Goal: Contribute content: Add original content to the website for others to see

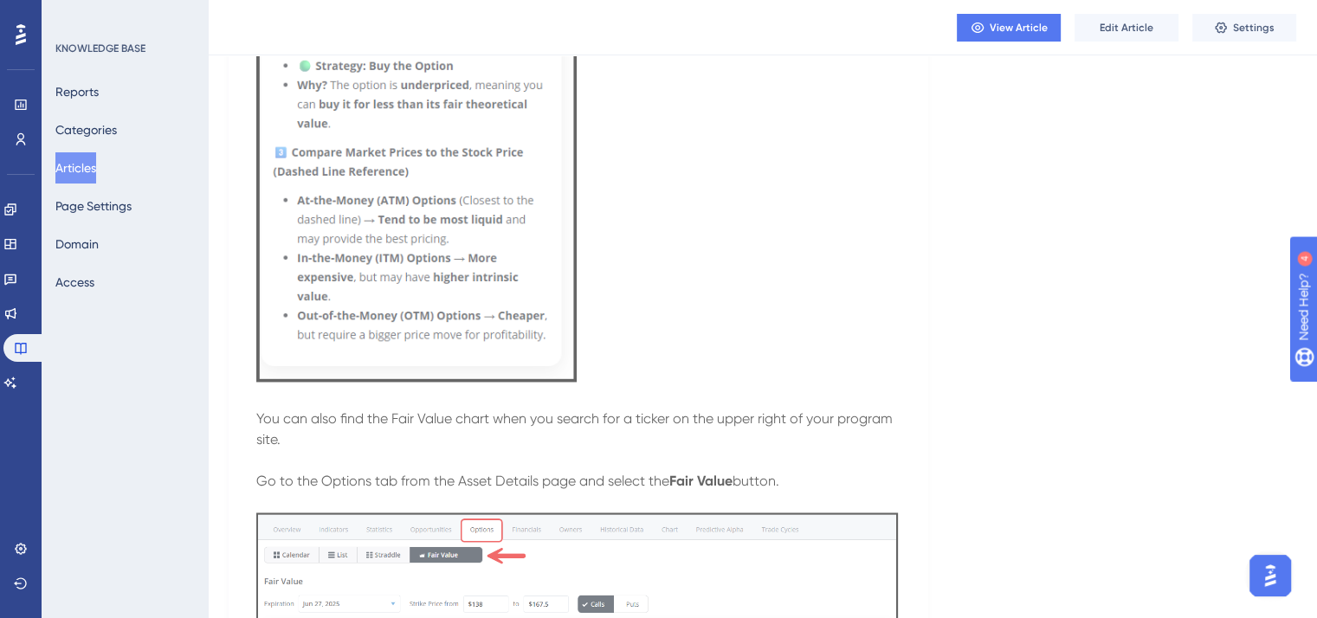
scroll to position [2580, 0]
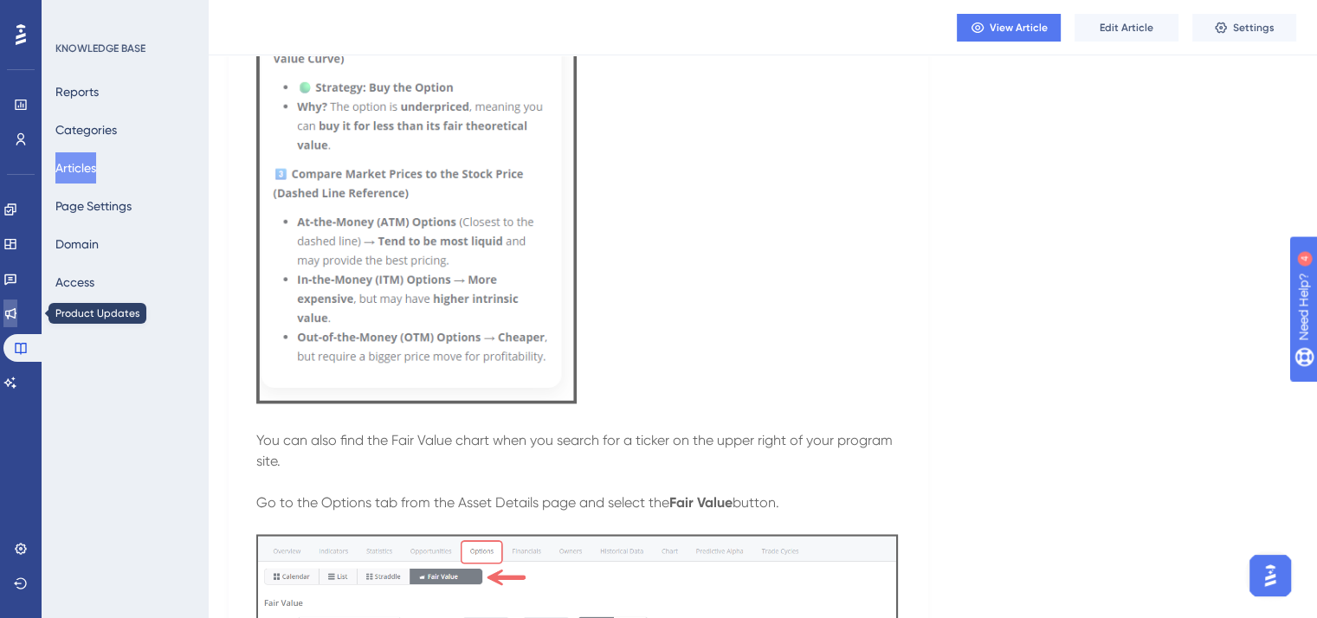
click at [17, 313] on icon at bounding box center [10, 314] width 14 height 14
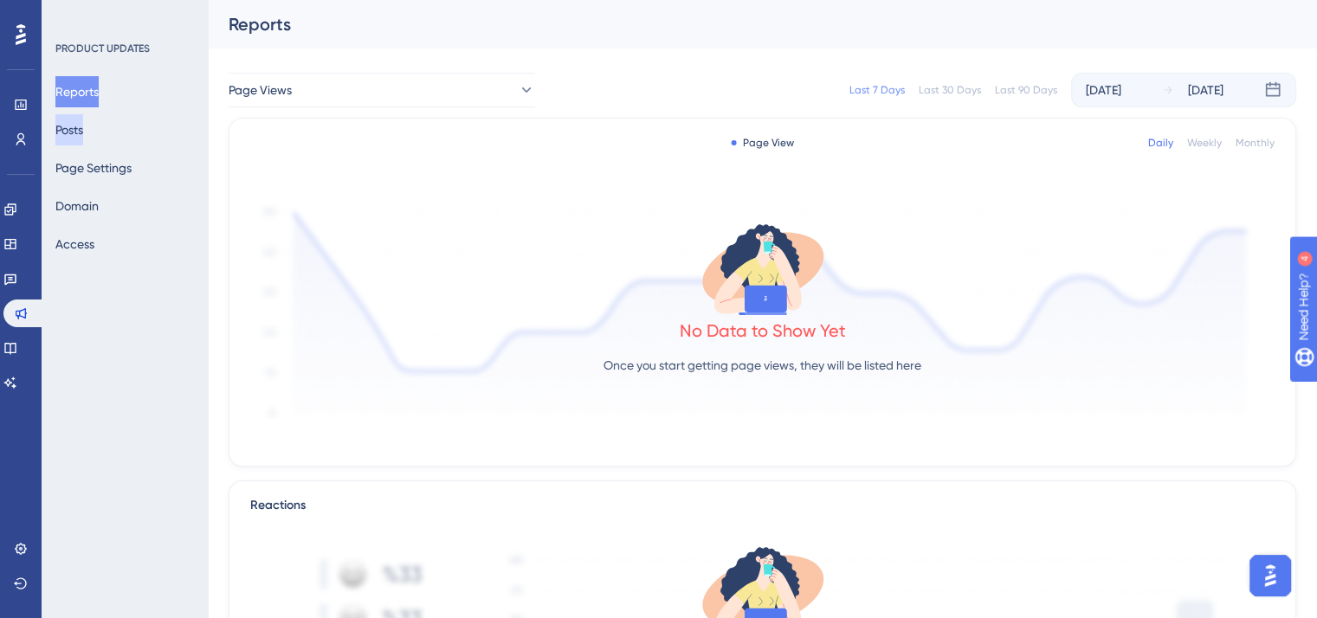
click at [81, 131] on button "Posts" at bounding box center [69, 129] width 28 height 31
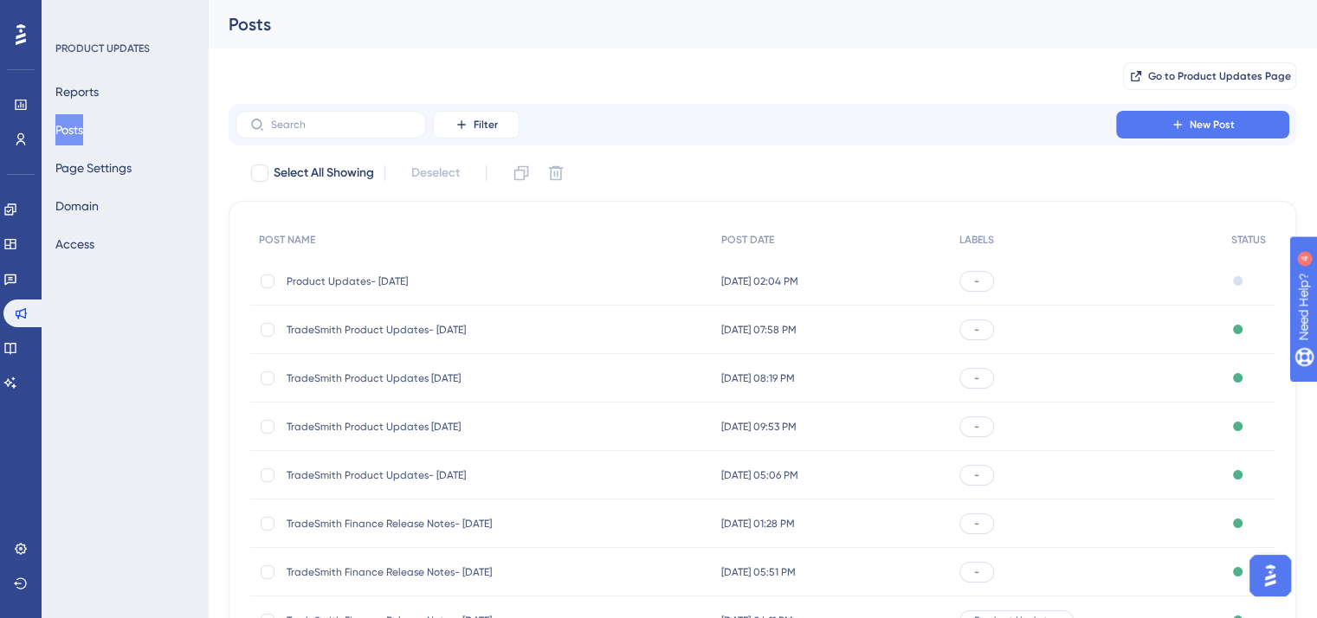
click at [420, 278] on span "Product Updates- August 14, 2025" at bounding box center [425, 282] width 277 height 14
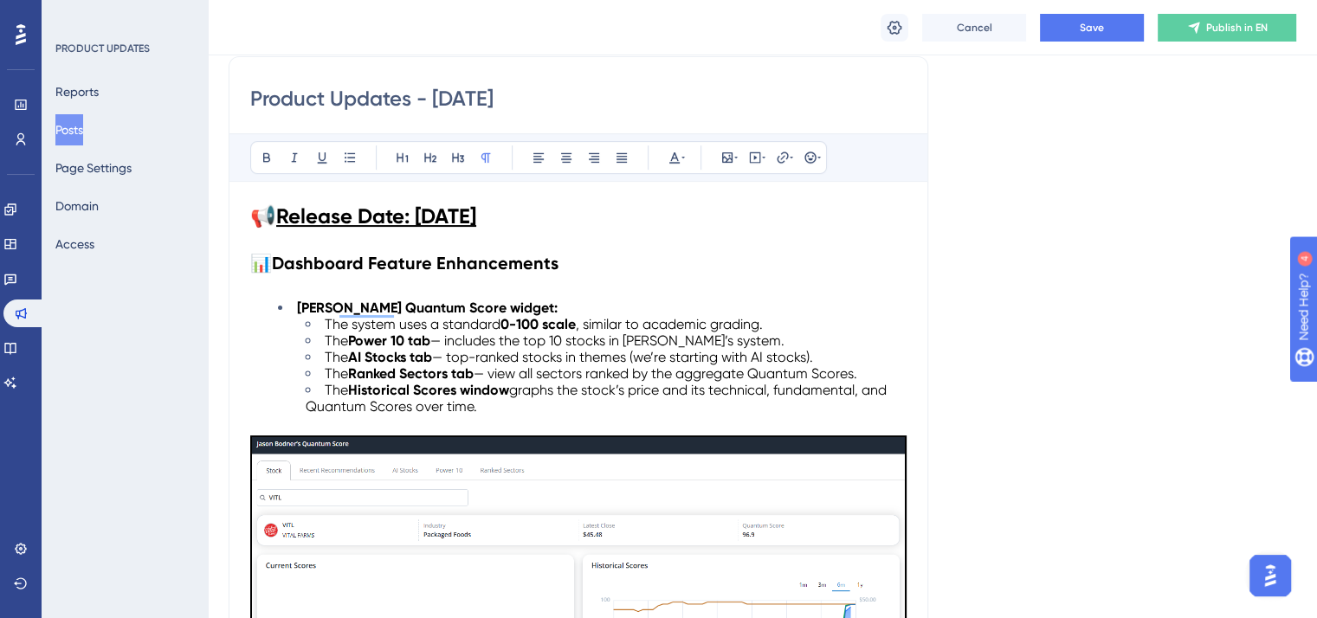
scroll to position [346, 0]
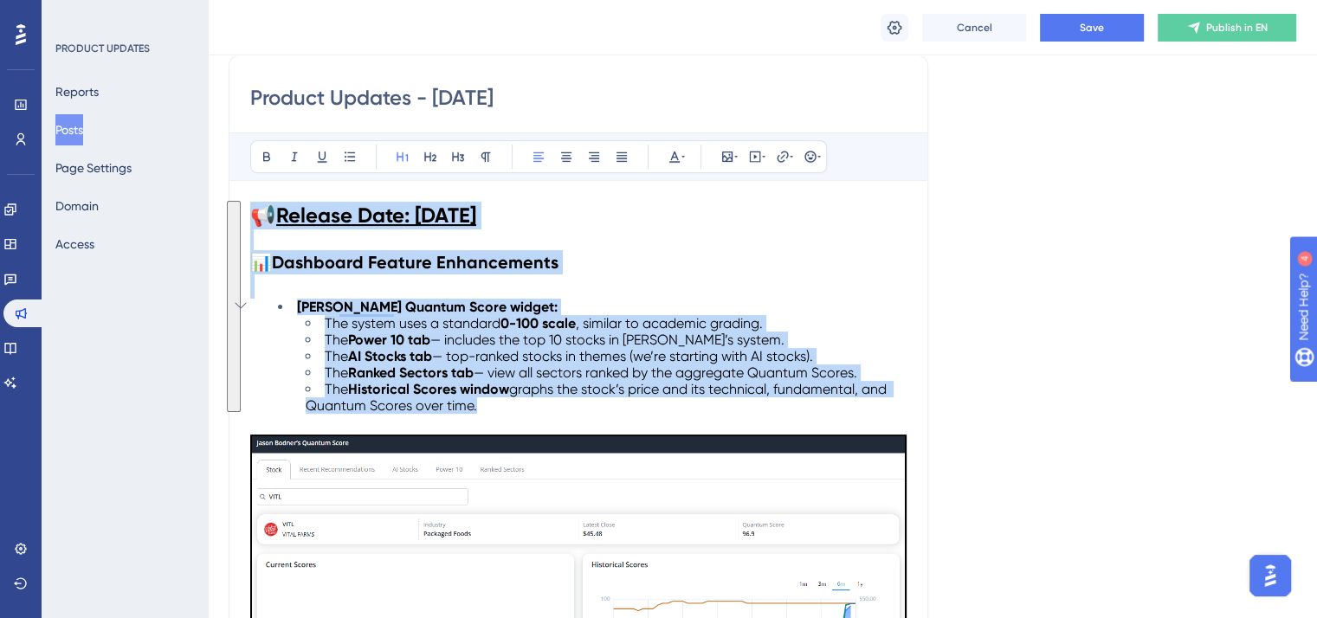
drag, startPoint x: 253, startPoint y: 211, endPoint x: 523, endPoint y: 406, distance: 333.1
click at [269, 281] on h2 "To enrich screen reader interactions, please activate Accessibility in Grammarl…" at bounding box center [578, 287] width 656 height 24
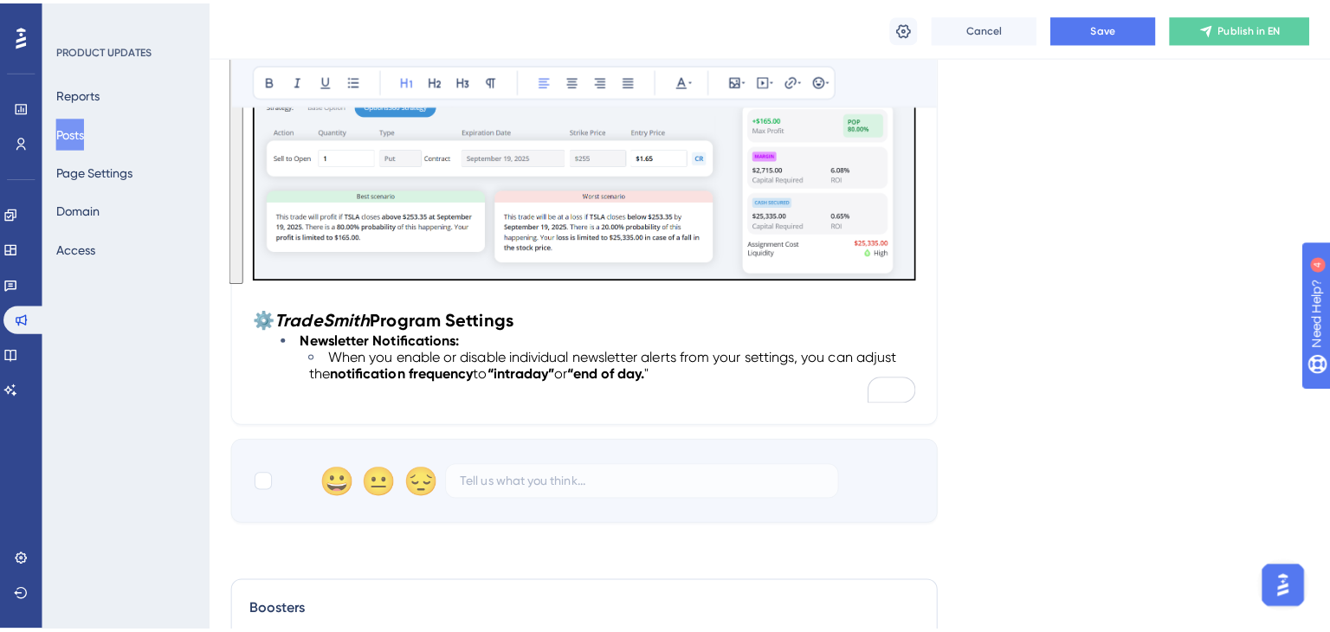
scroll to position [1260, 0]
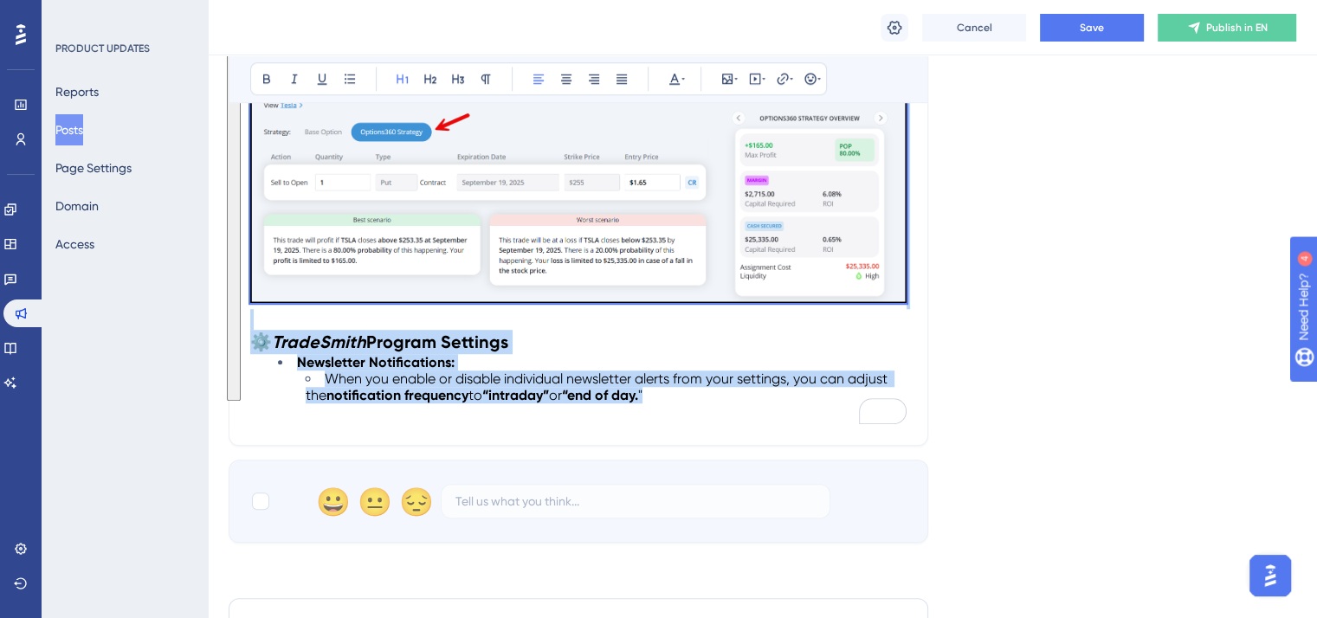
drag, startPoint x: 252, startPoint y: 207, endPoint x: 694, endPoint y: 396, distance: 481.1
copy div "📢 Release Date: Aug. 14, 2025 📊 Dashboard Feature Enhancements Jason Bodner's Q…"
click at [81, 124] on button "Posts" at bounding box center [69, 129] width 28 height 31
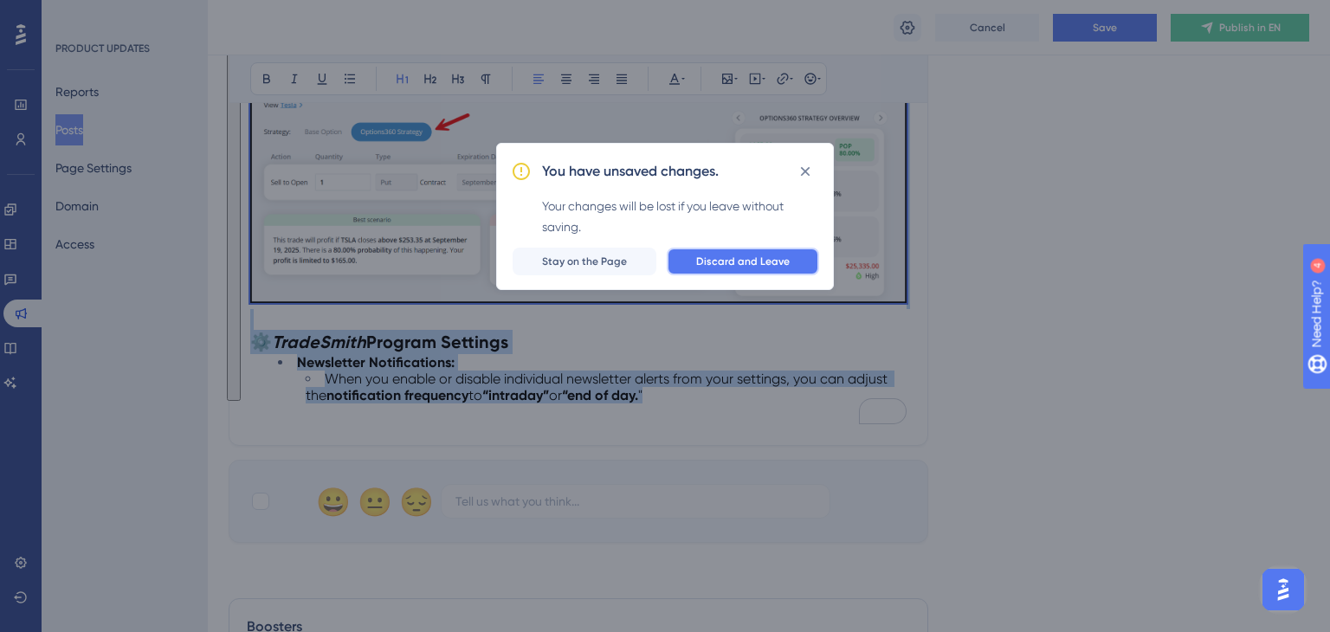
click at [741, 259] on span "Discard and Leave" at bounding box center [743, 262] width 94 height 14
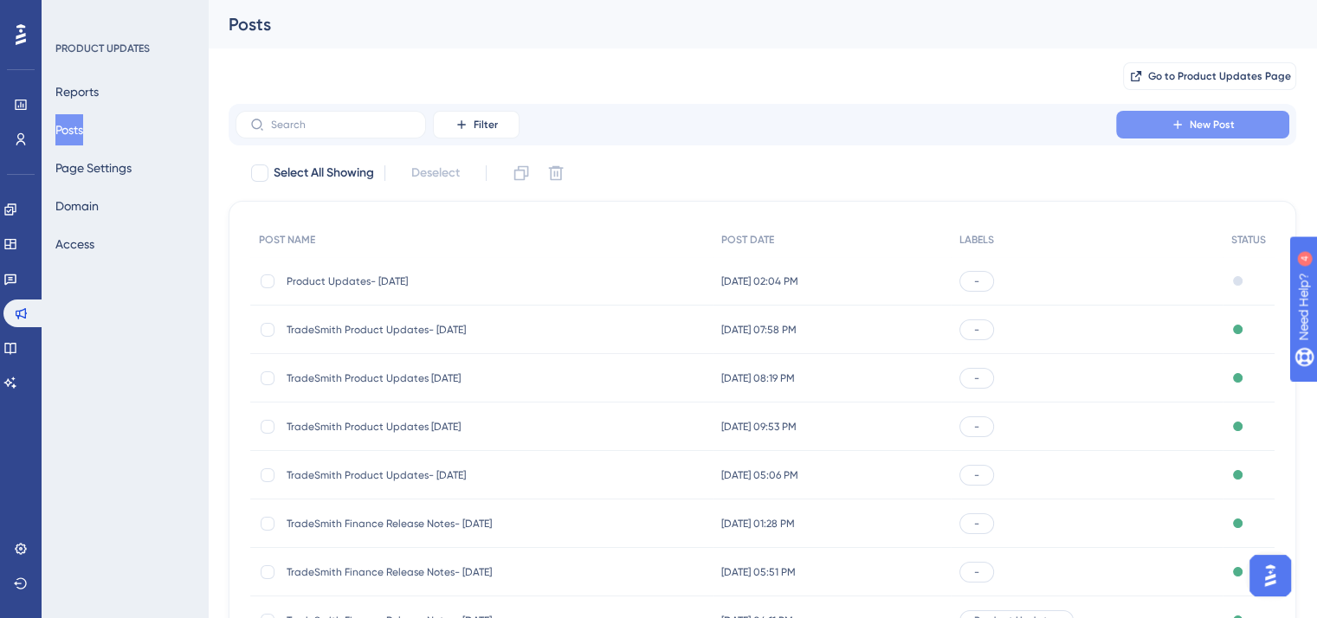
click at [1172, 126] on icon at bounding box center [1178, 125] width 14 height 14
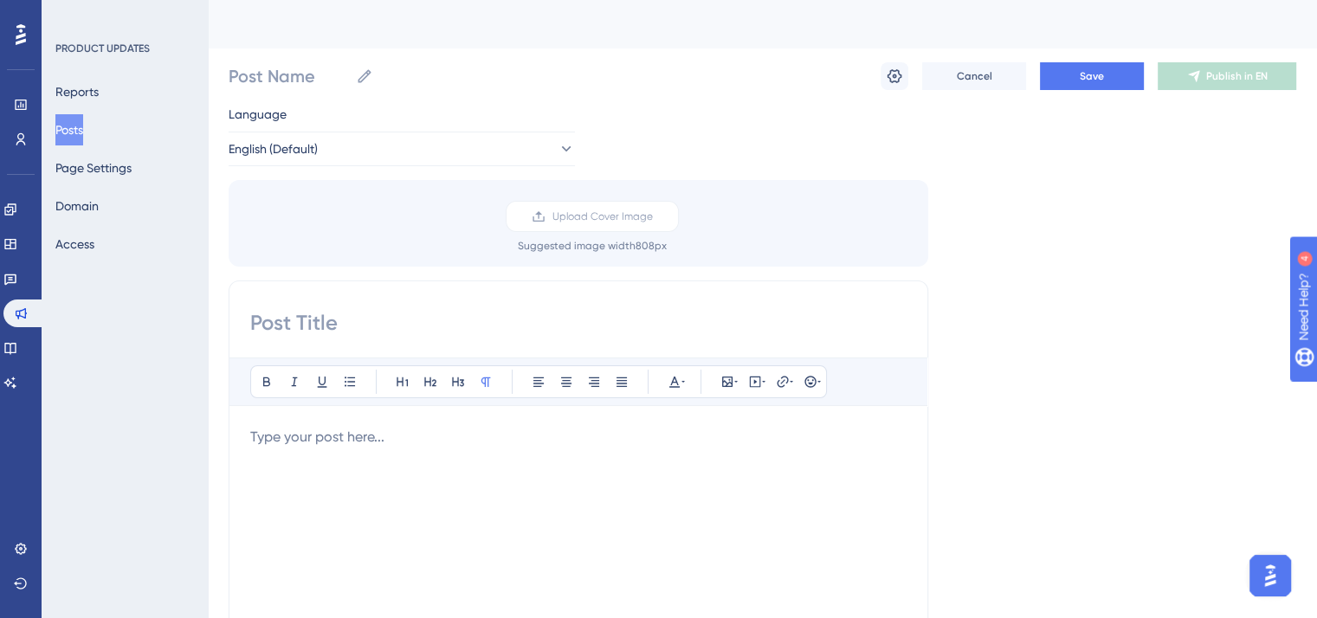
click at [260, 442] on p "To enrich screen reader interactions, please activate Accessibility in Grammarl…" at bounding box center [578, 437] width 656 height 21
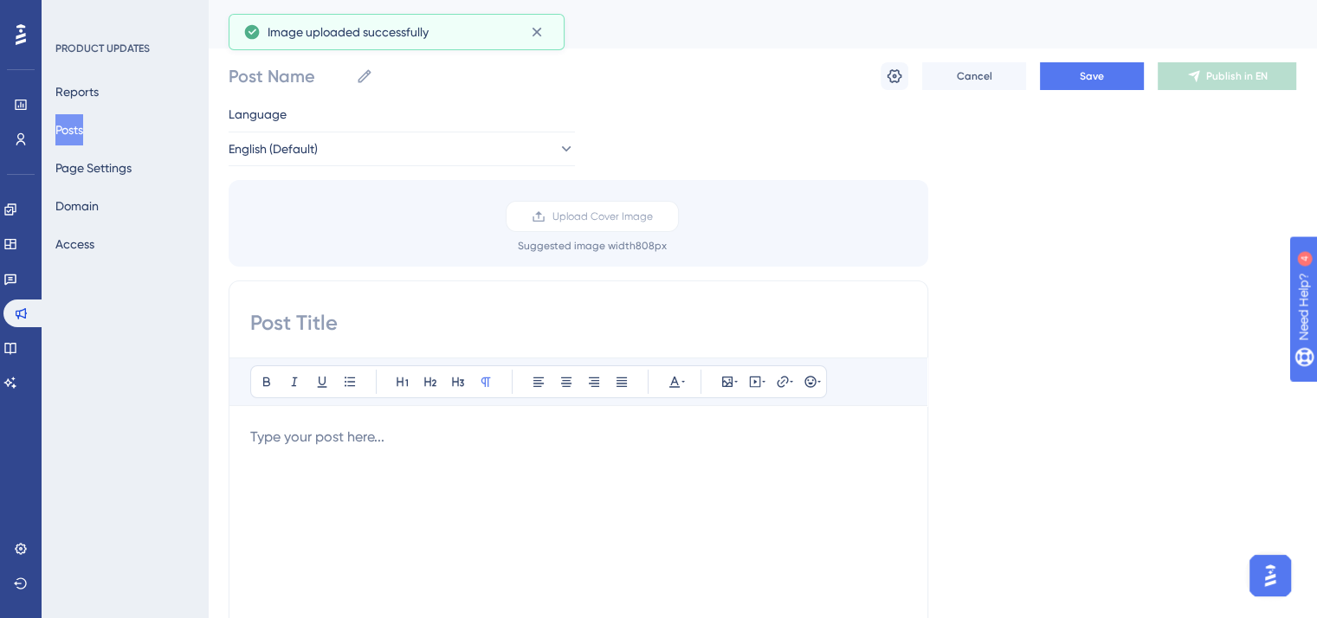
scroll to position [392, 0]
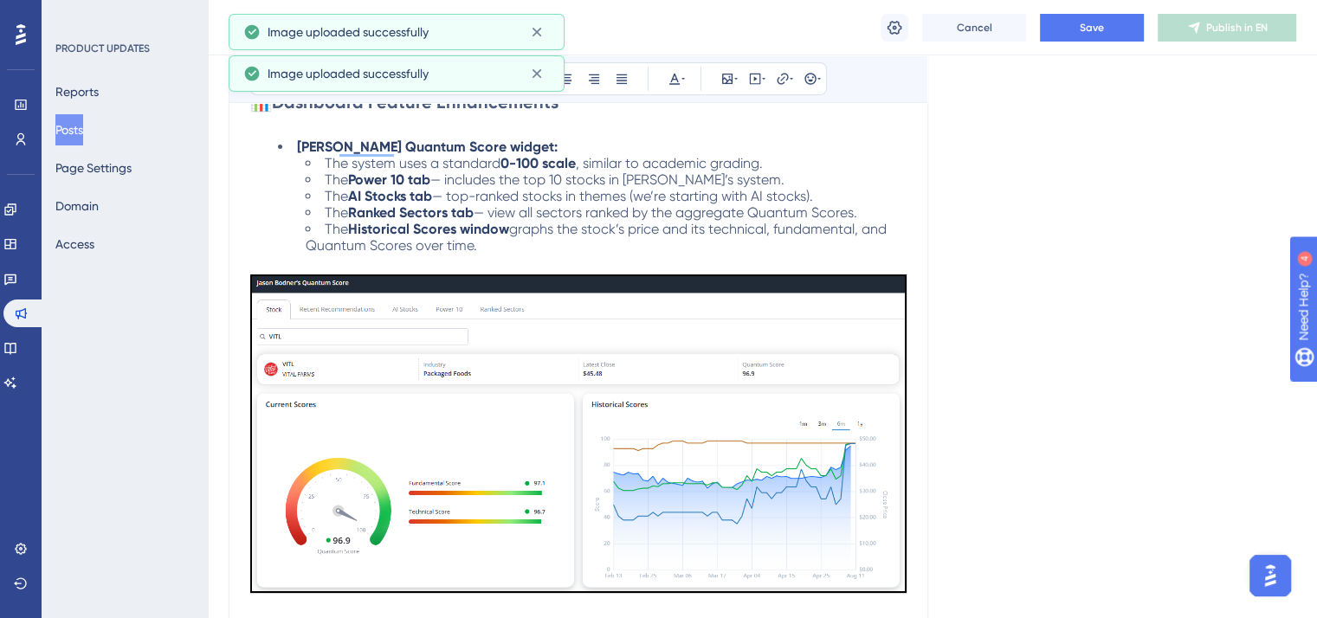
click at [498, 413] on img "To enrich screen reader interactions, please activate Accessibility in Grammarl…" at bounding box center [578, 434] width 656 height 319
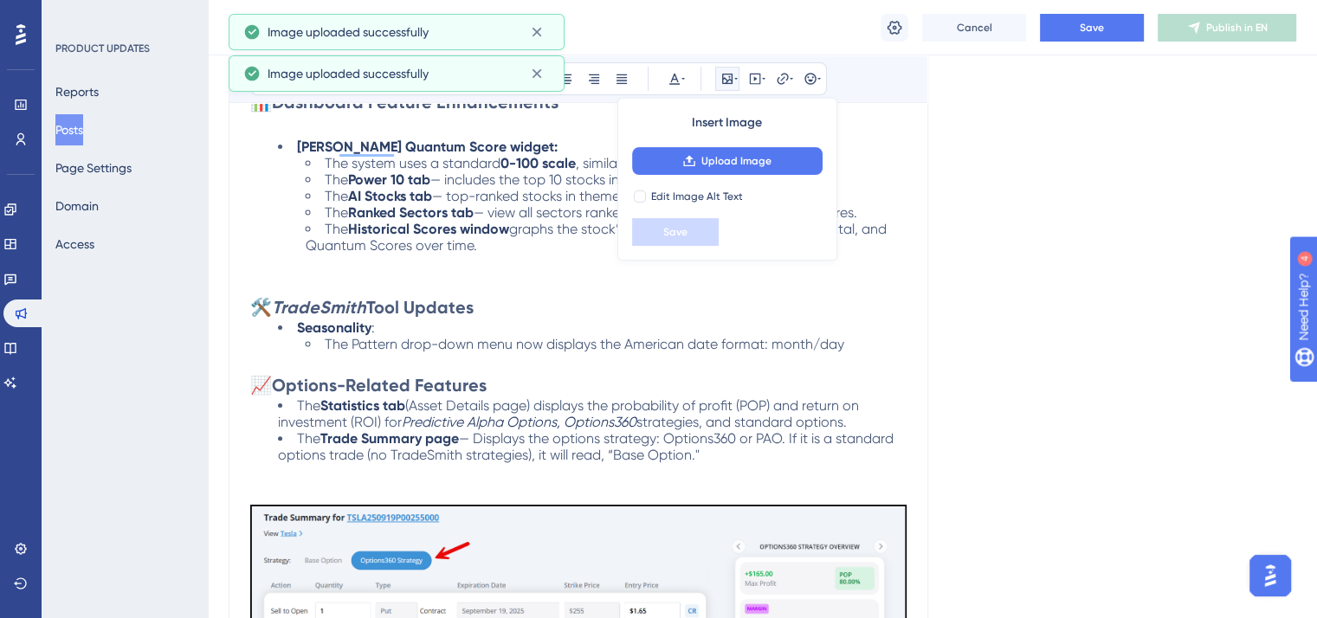
click at [496, 538] on img "To enrich screen reader interactions, please activate Accessibility in Grammarl…" at bounding box center [578, 618] width 656 height 227
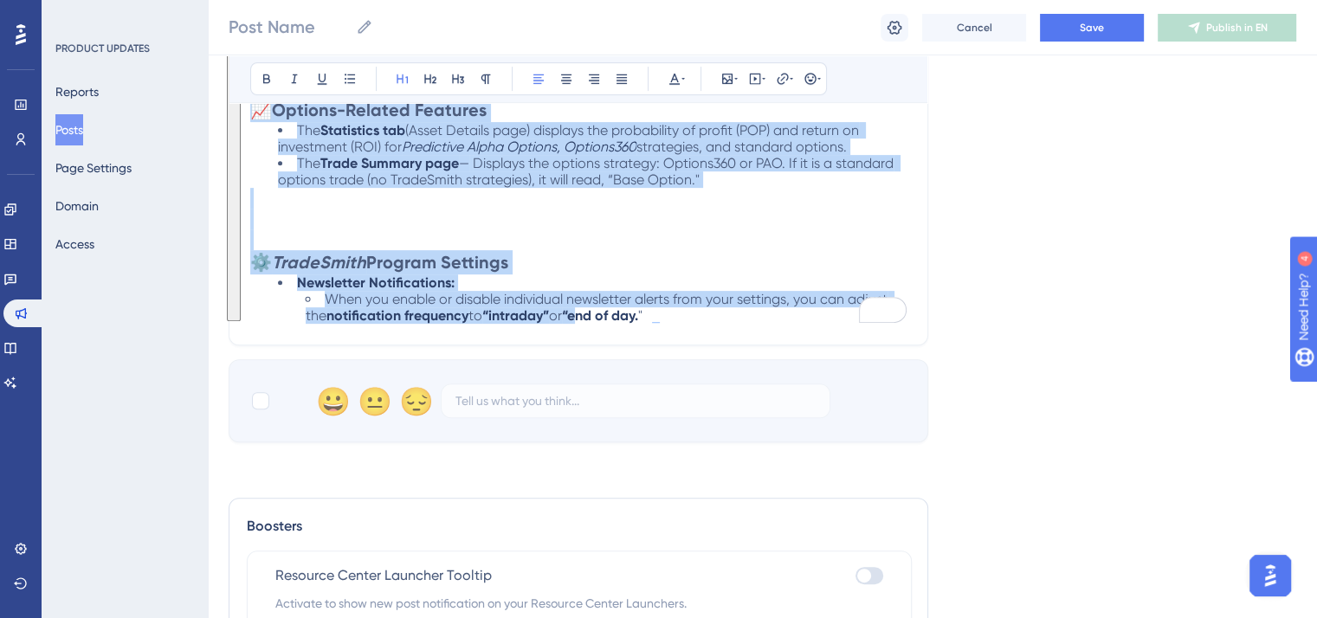
scroll to position [706, 0]
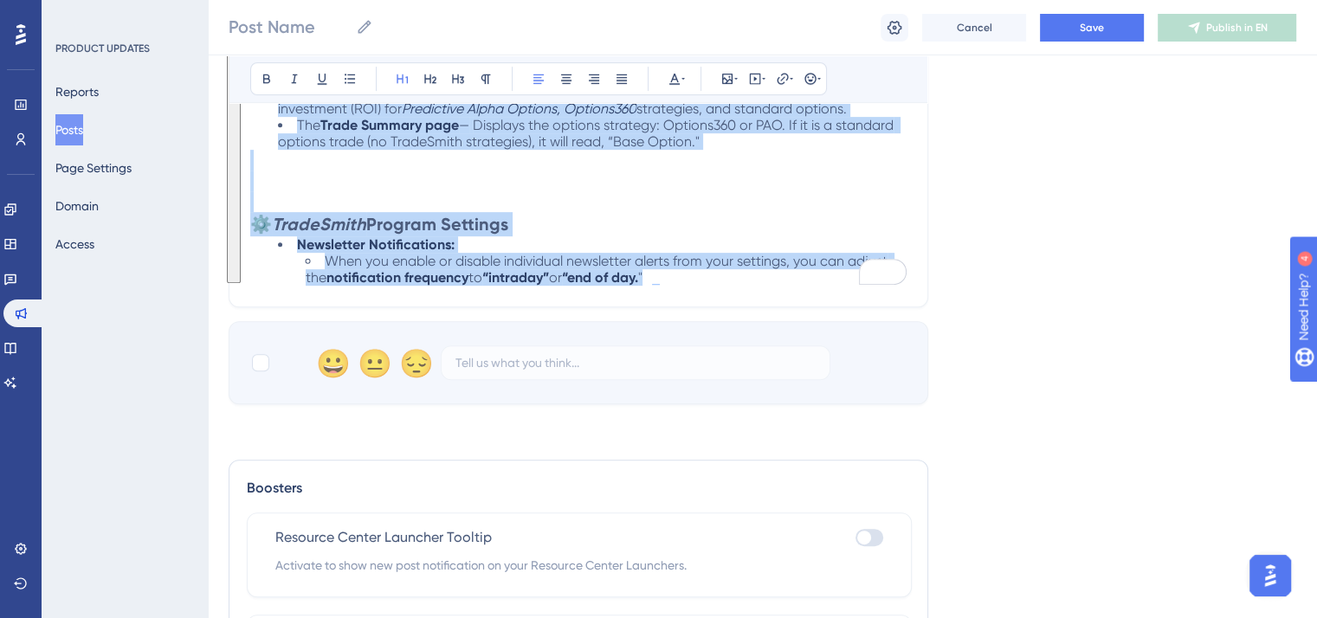
drag, startPoint x: 255, startPoint y: 437, endPoint x: 731, endPoint y: 290, distance: 498.5
click at [671, 68] on button at bounding box center [674, 79] width 24 height 24
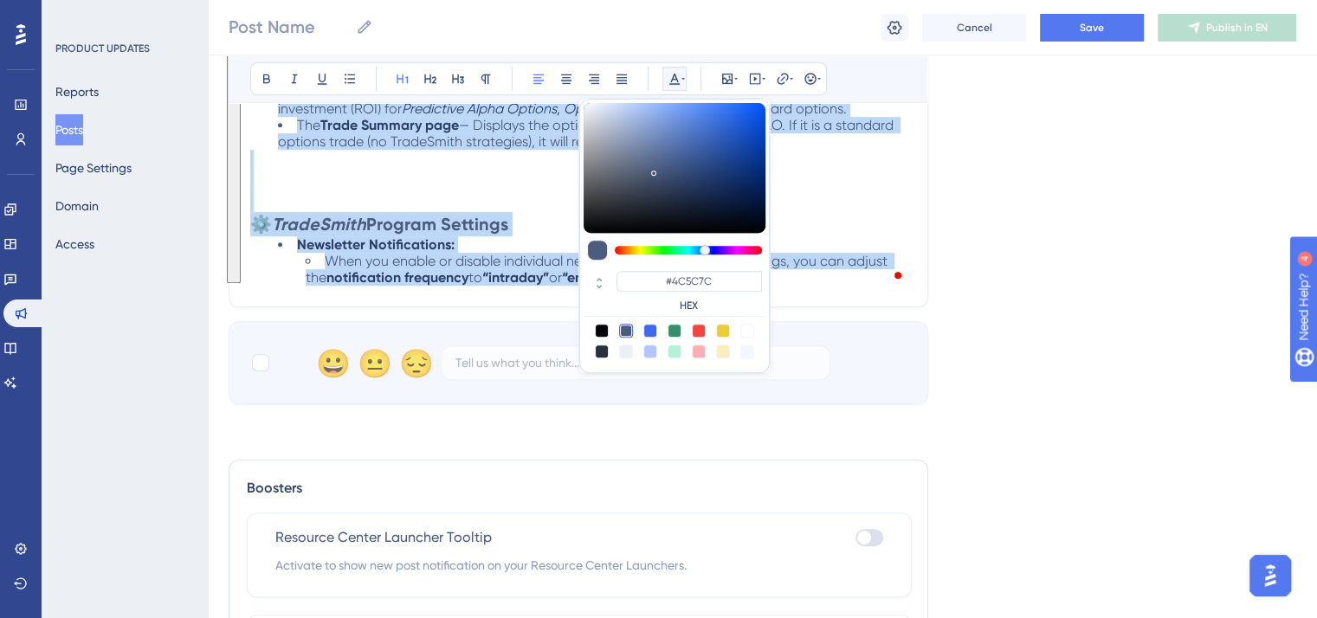
click at [598, 327] on div at bounding box center [602, 331] width 14 height 14
type input "#000000"
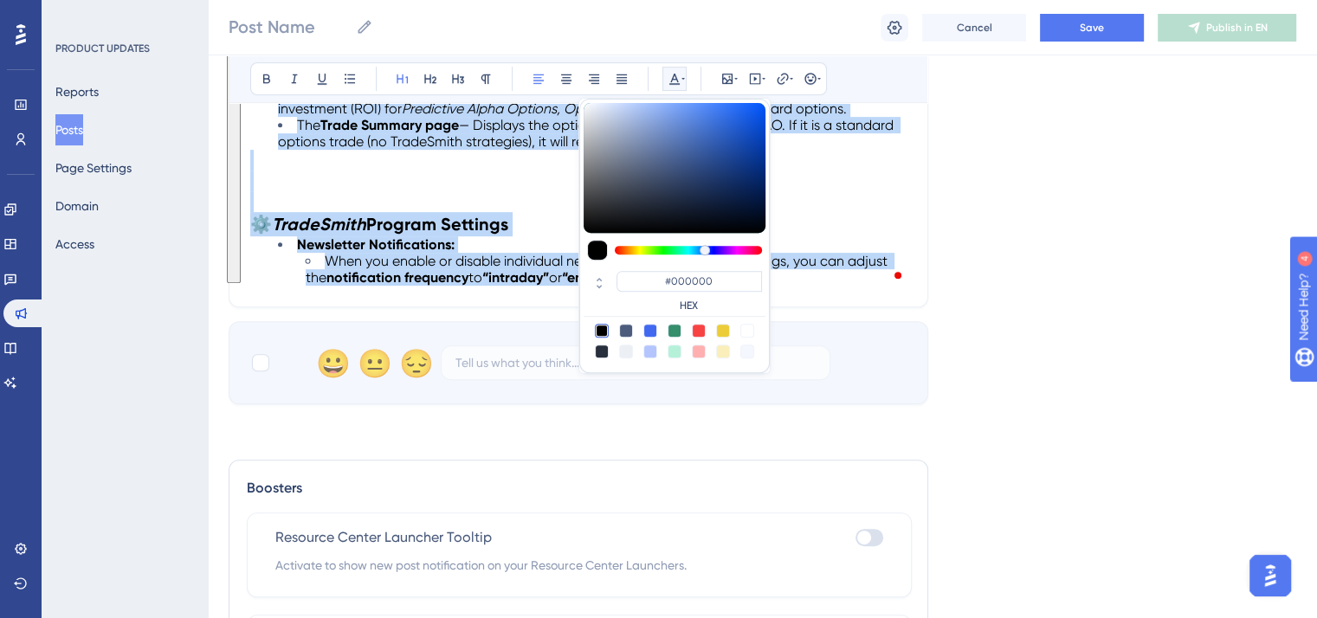
click at [540, 209] on p "To enrich screen reader interactions, please activate Accessibility in Grammarl…" at bounding box center [578, 201] width 656 height 21
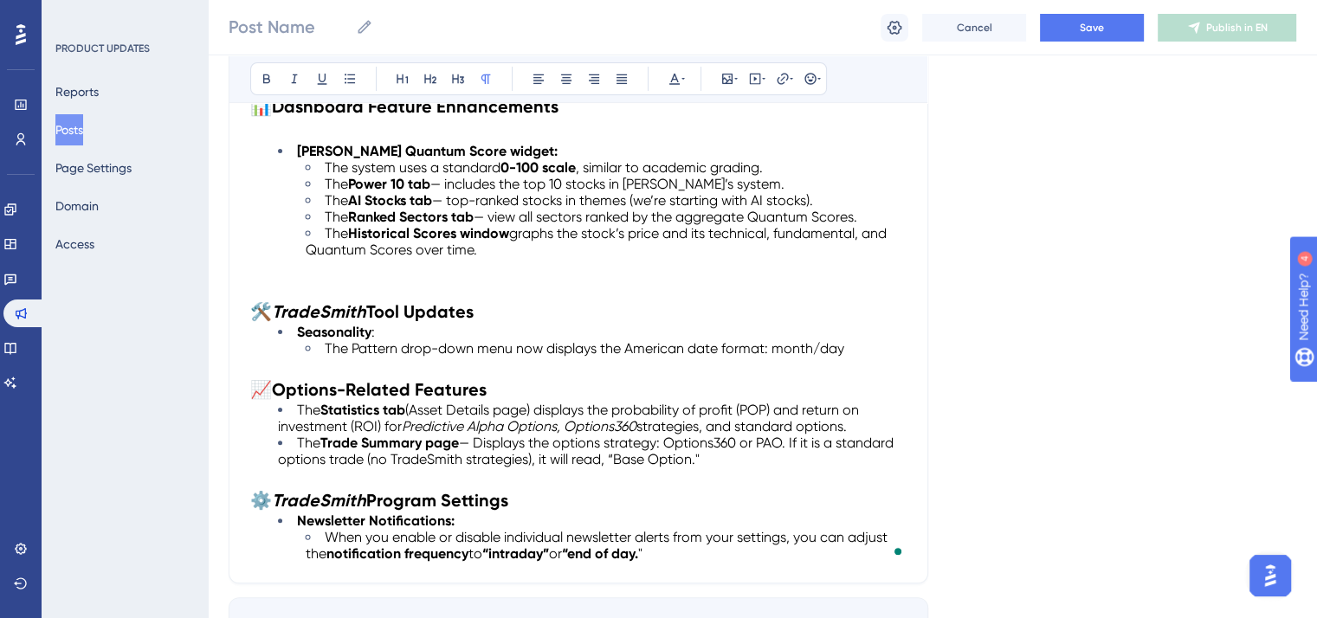
scroll to position [446, 0]
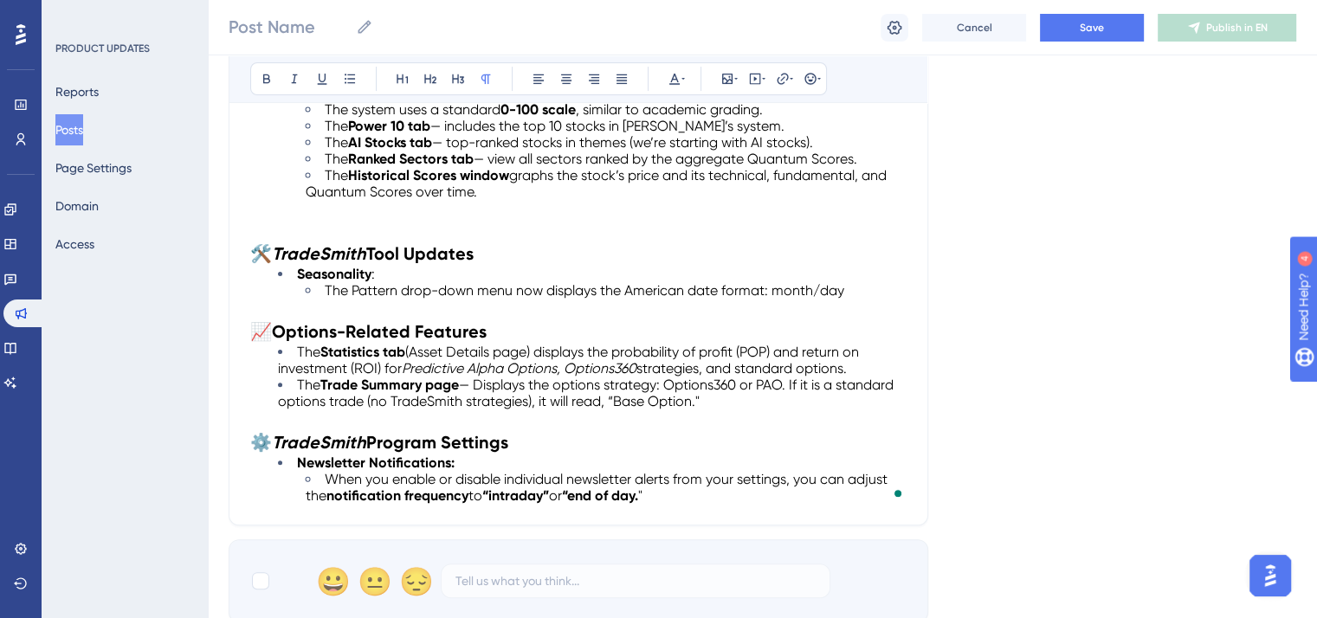
click at [275, 221] on p "To enrich screen reader interactions, please activate Accessibility in Grammarl…" at bounding box center [578, 231] width 656 height 21
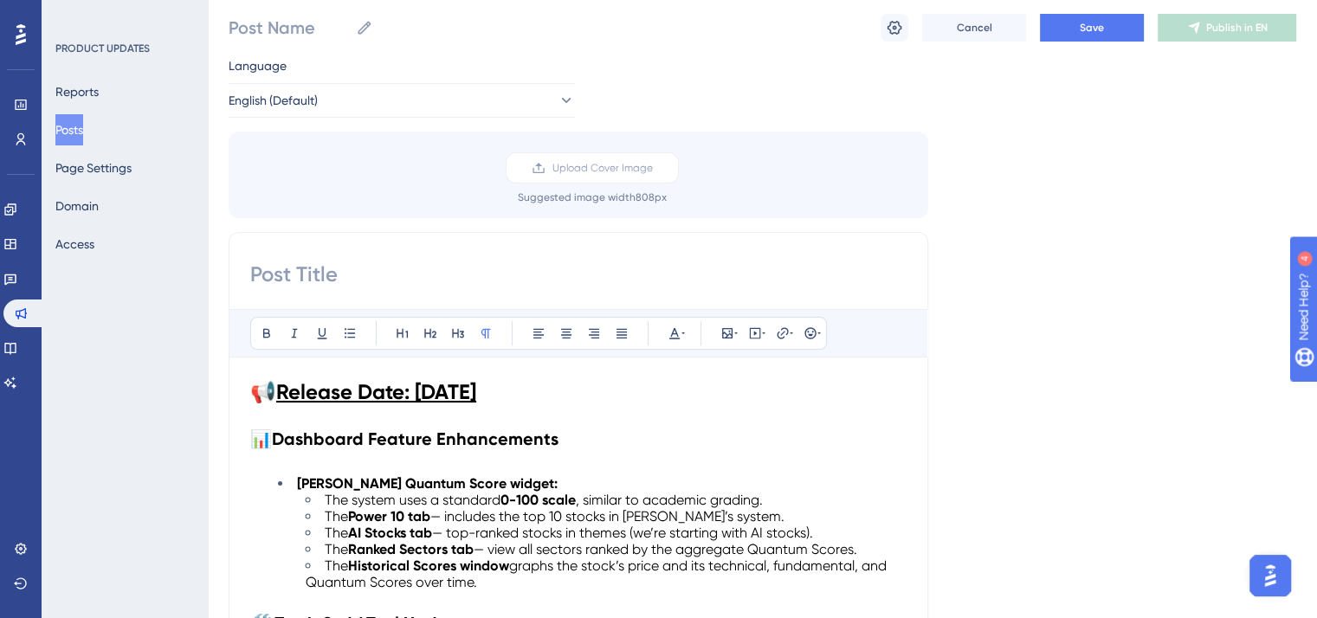
scroll to position [0, 0]
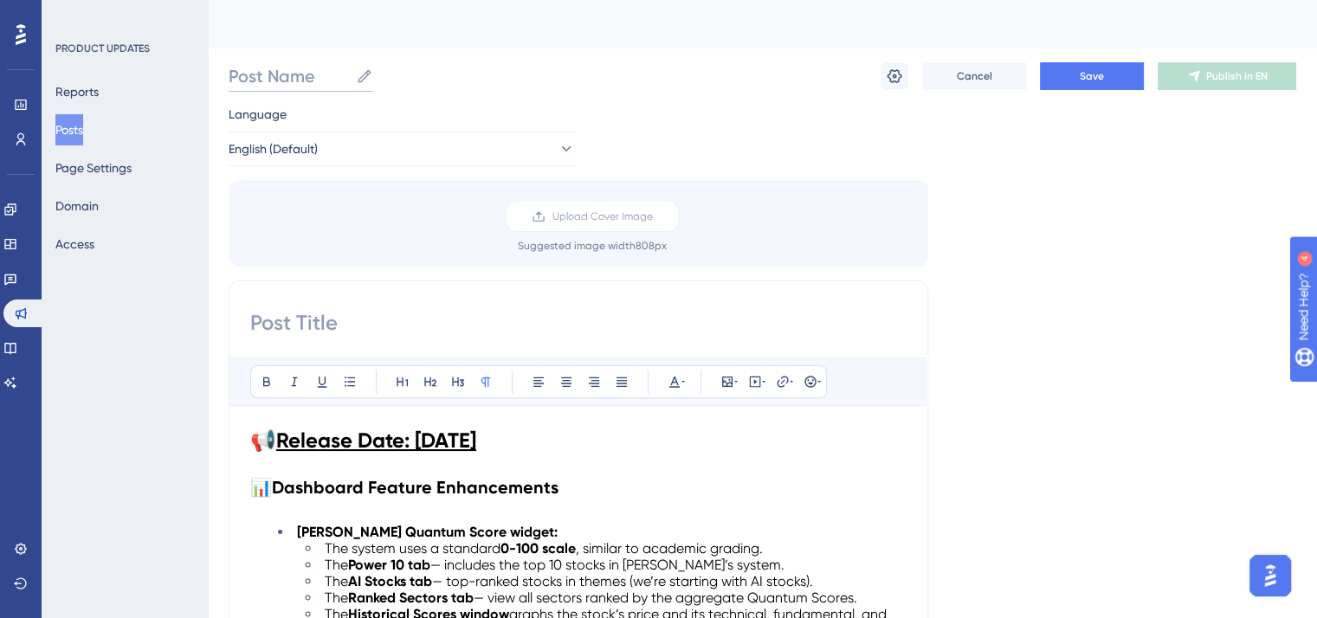
click at [344, 72] on input "Post Name" at bounding box center [289, 76] width 120 height 24
type input "R"
type input "Product Updates- [DATE]"
click at [322, 313] on input at bounding box center [578, 323] width 656 height 28
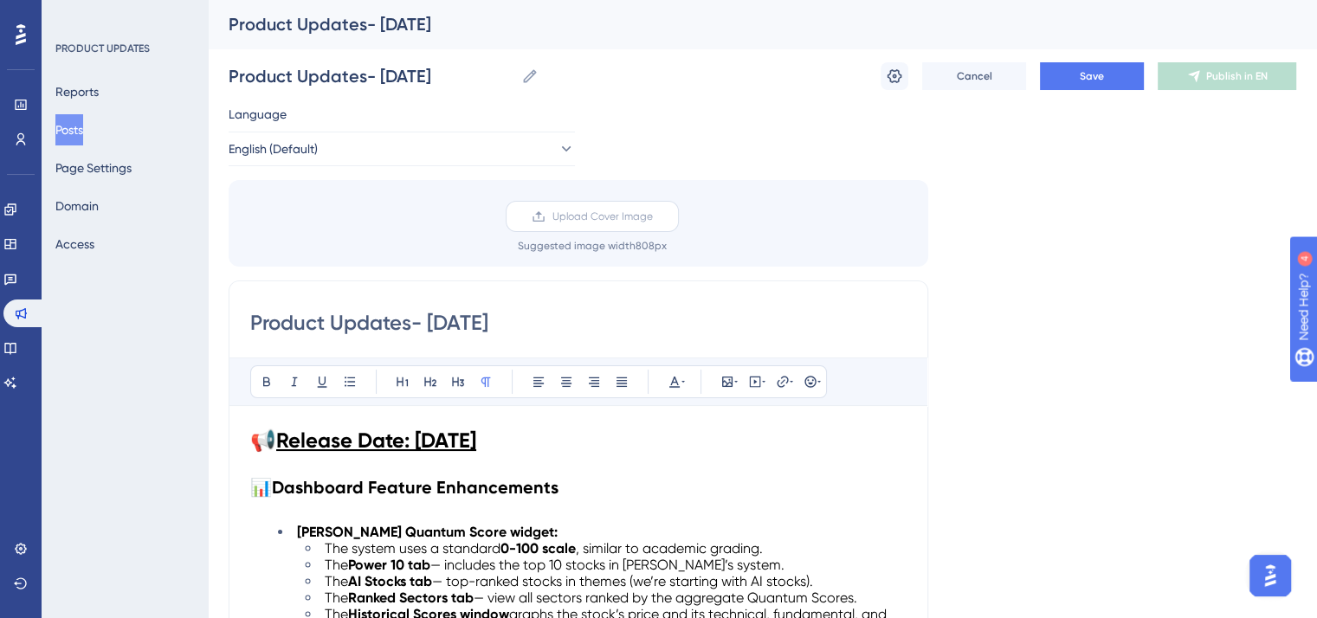
type input "Product Updates- [DATE]"
click at [645, 210] on span "Upload Cover Image" at bounding box center [602, 217] width 100 height 14
click at [653, 216] on input "Upload Cover Image" at bounding box center [653, 216] width 0 height 0
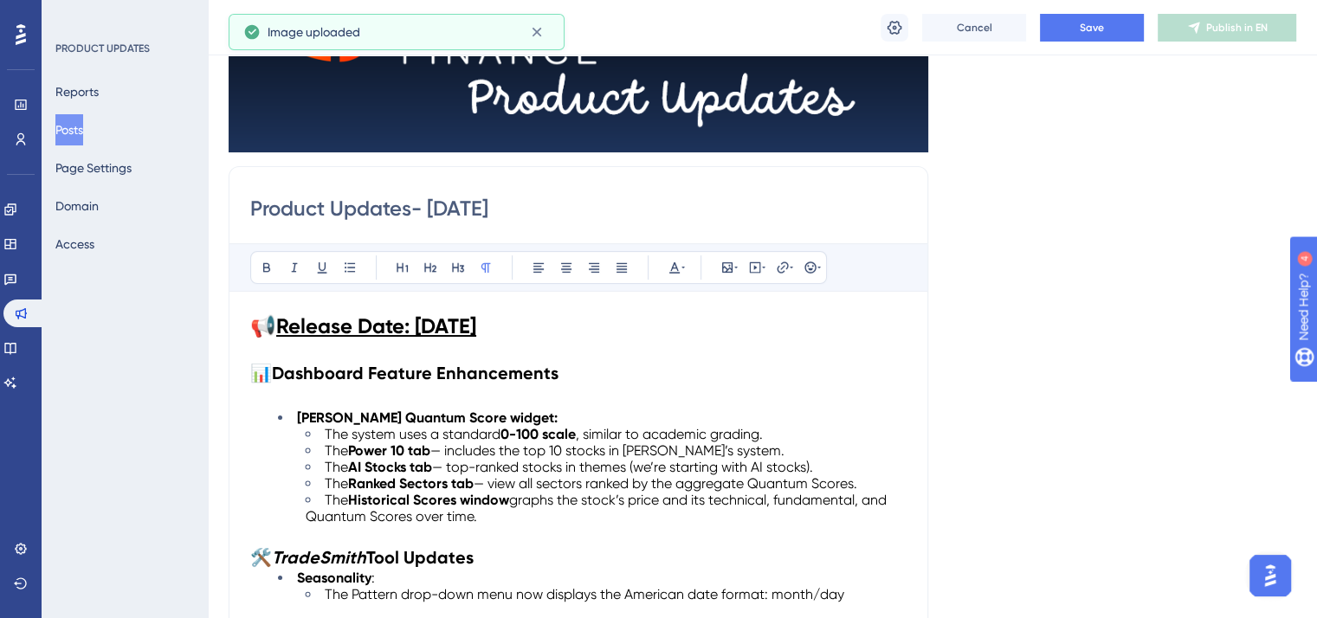
scroll to position [260, 0]
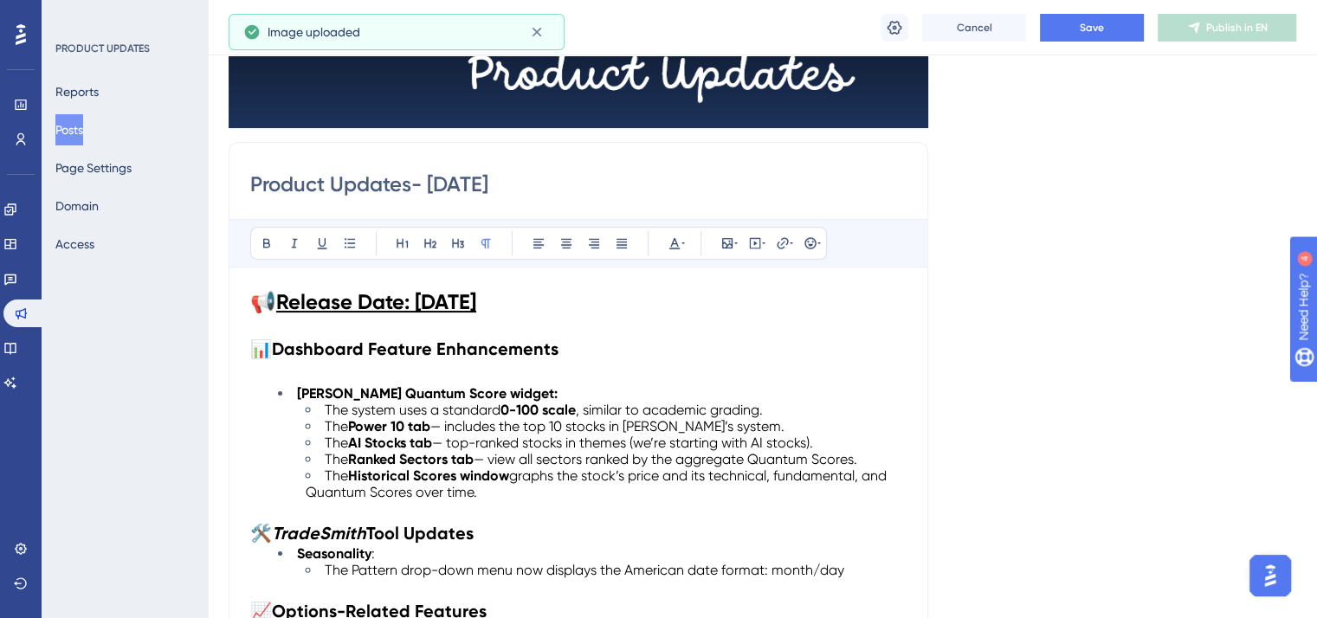
click at [476, 290] on strong "Release Date: Aug. 14, 2025" at bounding box center [376, 301] width 200 height 25
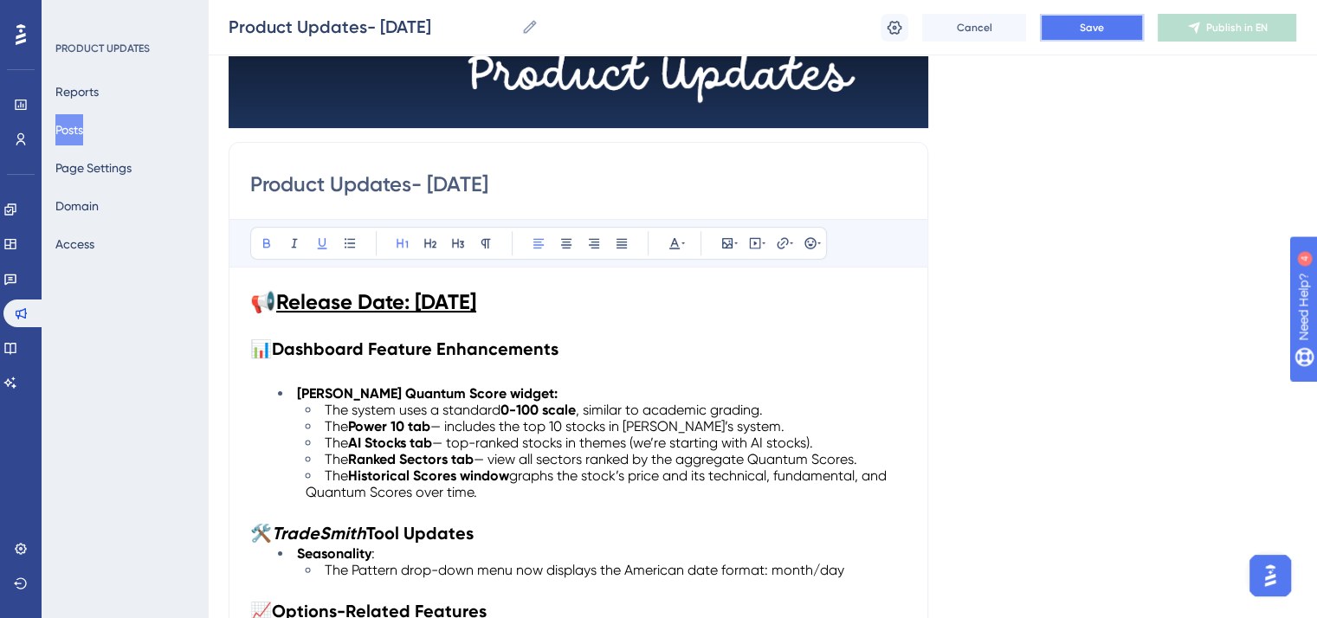
click at [1119, 29] on button "Save" at bounding box center [1092, 28] width 104 height 28
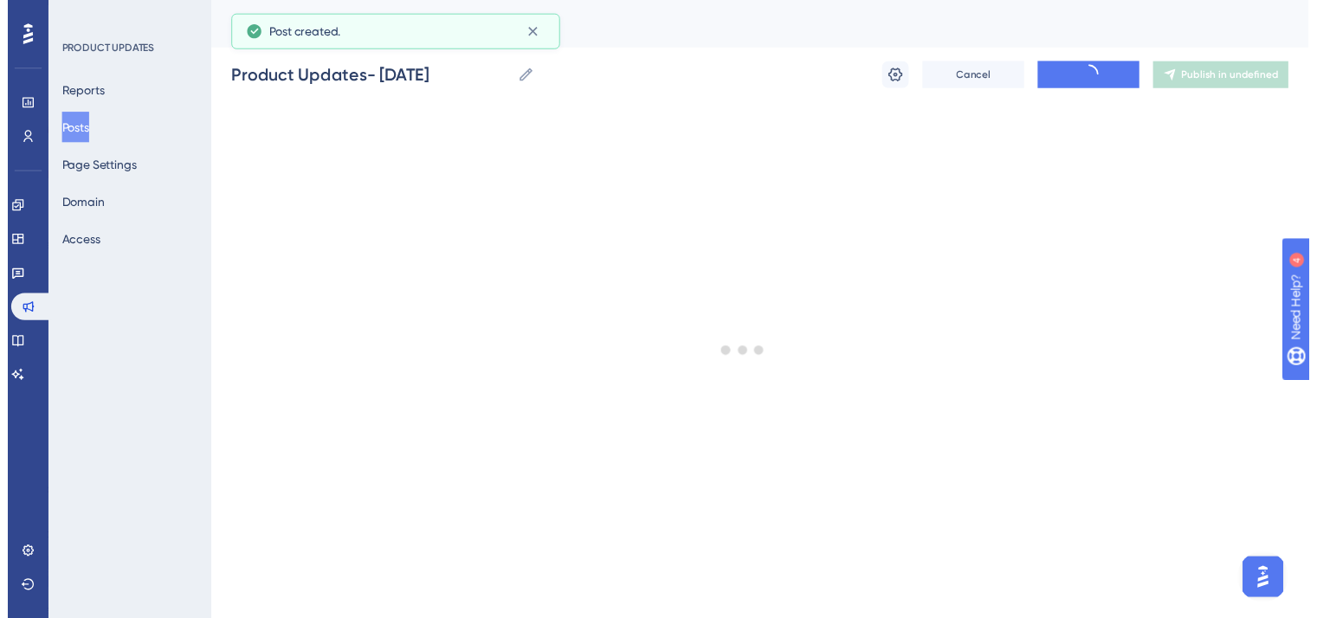
scroll to position [403, 0]
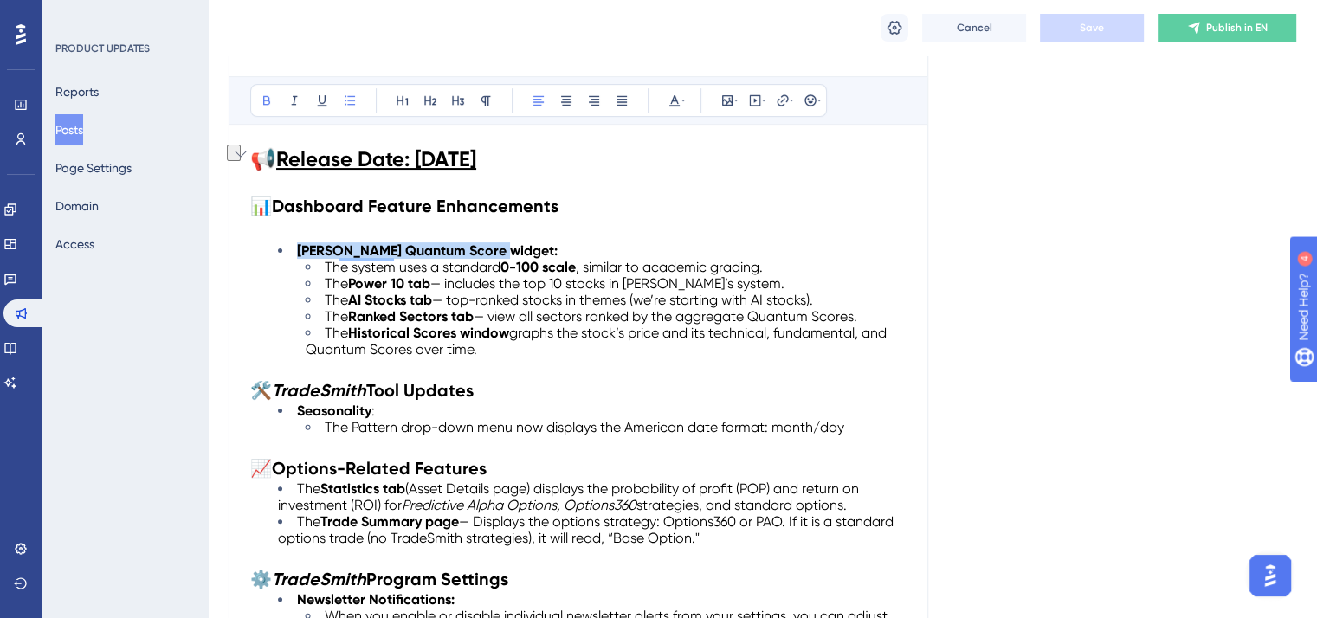
drag, startPoint x: 498, startPoint y: 246, endPoint x: 299, endPoint y: 243, distance: 199.2
click at [299, 243] on strong "Jason Bodner's Quantum Score widget:" at bounding box center [427, 250] width 261 height 16
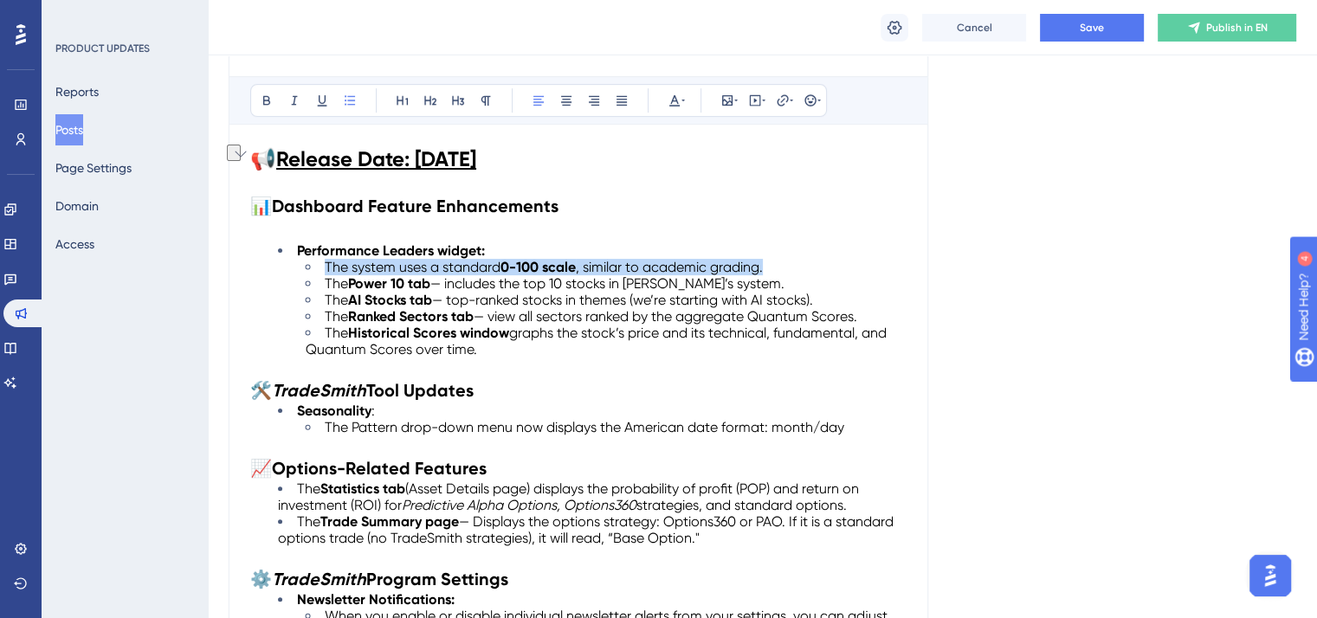
drag, startPoint x: 765, startPoint y: 268, endPoint x: 327, endPoint y: 266, distance: 438.2
click at [327, 266] on li "The system uses a standard 0-100 scale , similar to academic grading." at bounding box center [606, 267] width 601 height 16
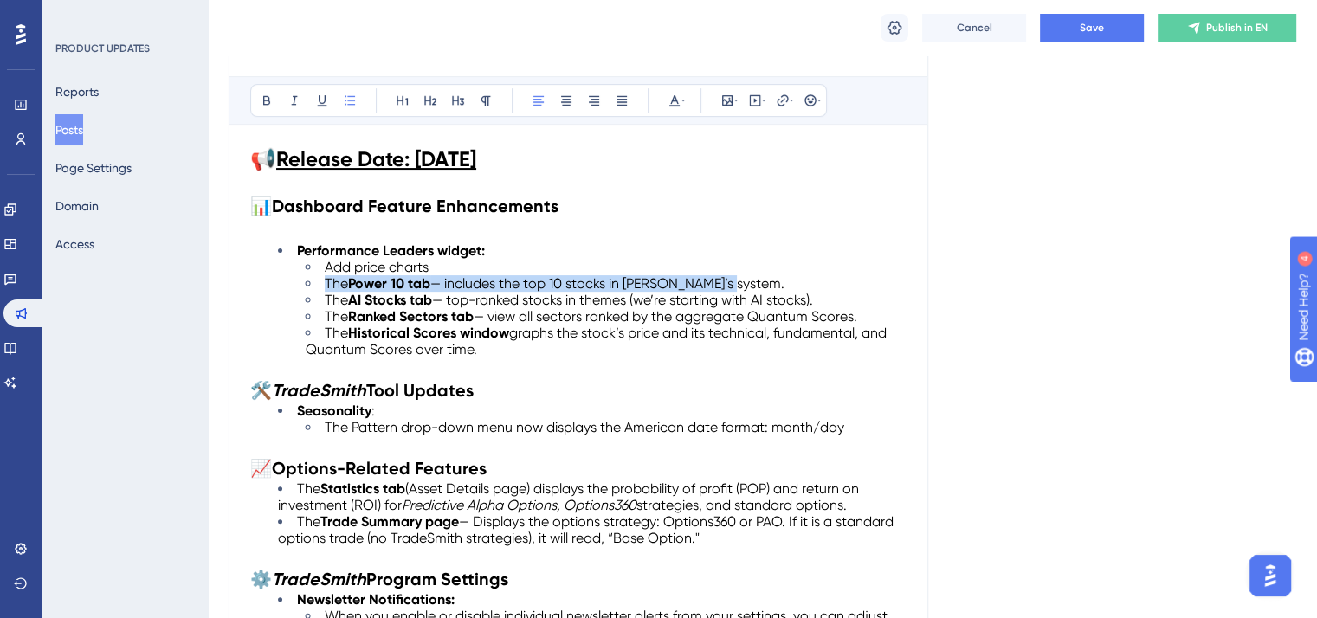
drag, startPoint x: 327, startPoint y: 278, endPoint x: 744, endPoint y: 276, distance: 416.5
click at [744, 276] on li "The Power 10 tab — includes the top 10 stocks in Jason’s system." at bounding box center [606, 283] width 601 height 16
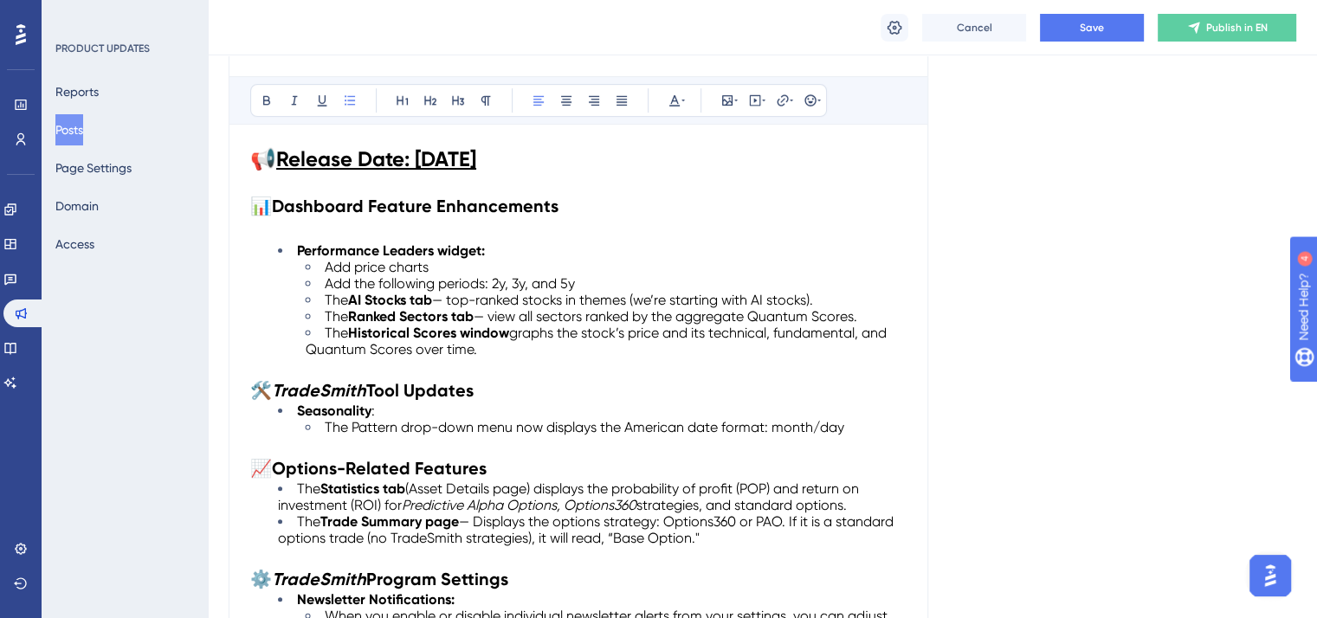
click at [506, 278] on span "Add the following periods: 2y, 3y, and 5y" at bounding box center [450, 283] width 250 height 16
click at [1092, 42] on div "Cancel Save Publish in EN" at bounding box center [762, 27] width 1109 height 55
click at [1092, 33] on span "Save" at bounding box center [1092, 28] width 24 height 14
click at [326, 295] on span "The" at bounding box center [336, 300] width 23 height 16
drag, startPoint x: 294, startPoint y: 294, endPoint x: 813, endPoint y: 299, distance: 518.7
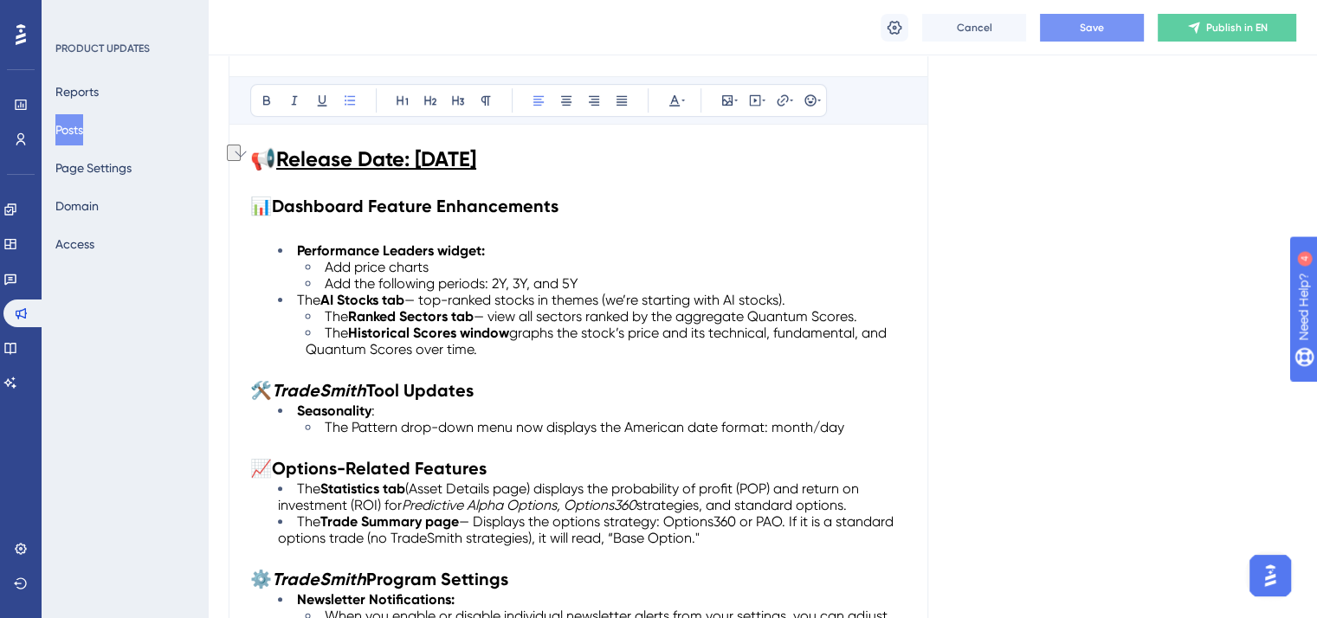
click at [813, 299] on li "The AI Stocks tab — top-ranked stocks in themes (we’re starting with AI stocks)." at bounding box center [592, 300] width 629 height 16
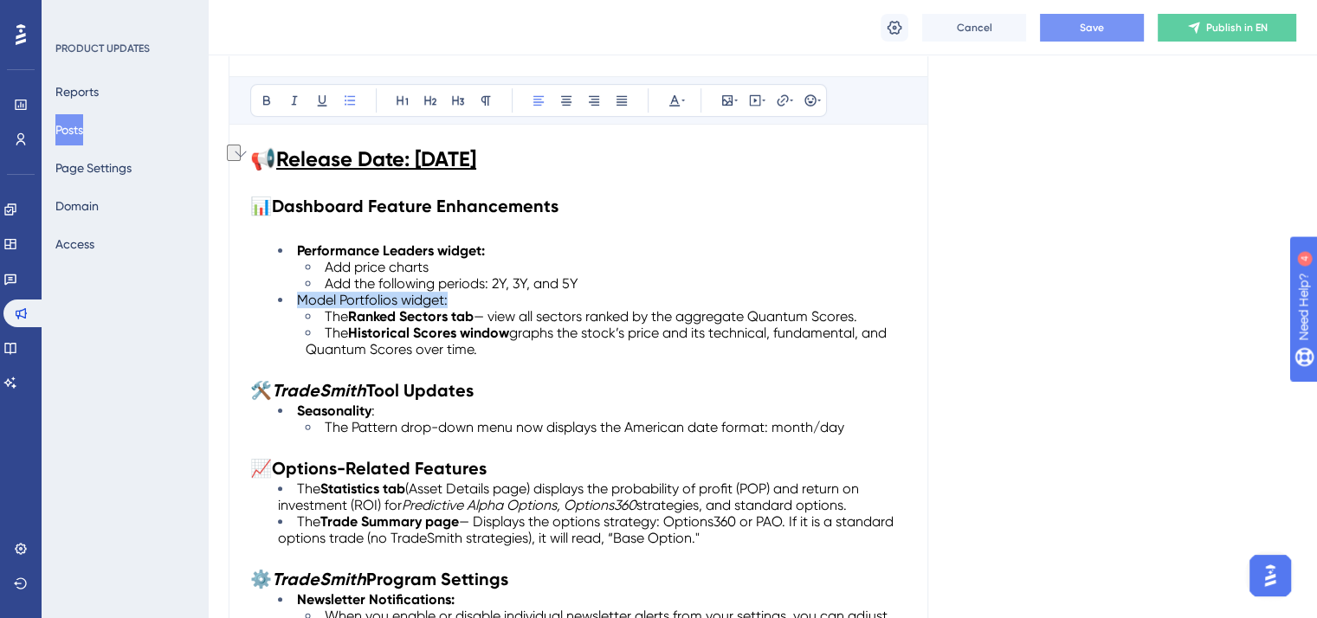
drag, startPoint x: 453, startPoint y: 295, endPoint x: 300, endPoint y: 299, distance: 152.4
click at [300, 299] on li "Model Portfolios widget:" at bounding box center [592, 300] width 629 height 16
click at [267, 98] on icon at bounding box center [267, 101] width 14 height 14
click at [399, 340] on span "price and its technical, fundamental, and Quantum Scores over time." at bounding box center [598, 341] width 585 height 33
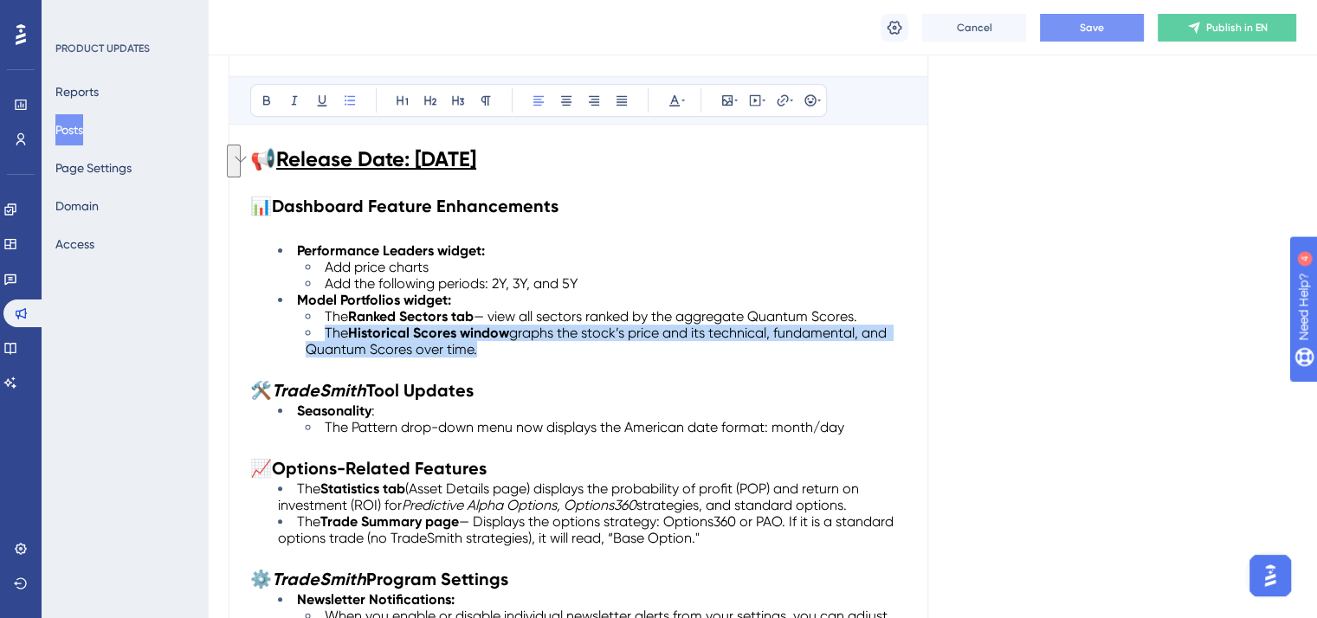
drag, startPoint x: 492, startPoint y: 348, endPoint x: 327, endPoint y: 337, distance: 164.9
click at [327, 337] on li "The Historical Scores window graphs the stock’s price and its technical, fundam…" at bounding box center [606, 341] width 601 height 33
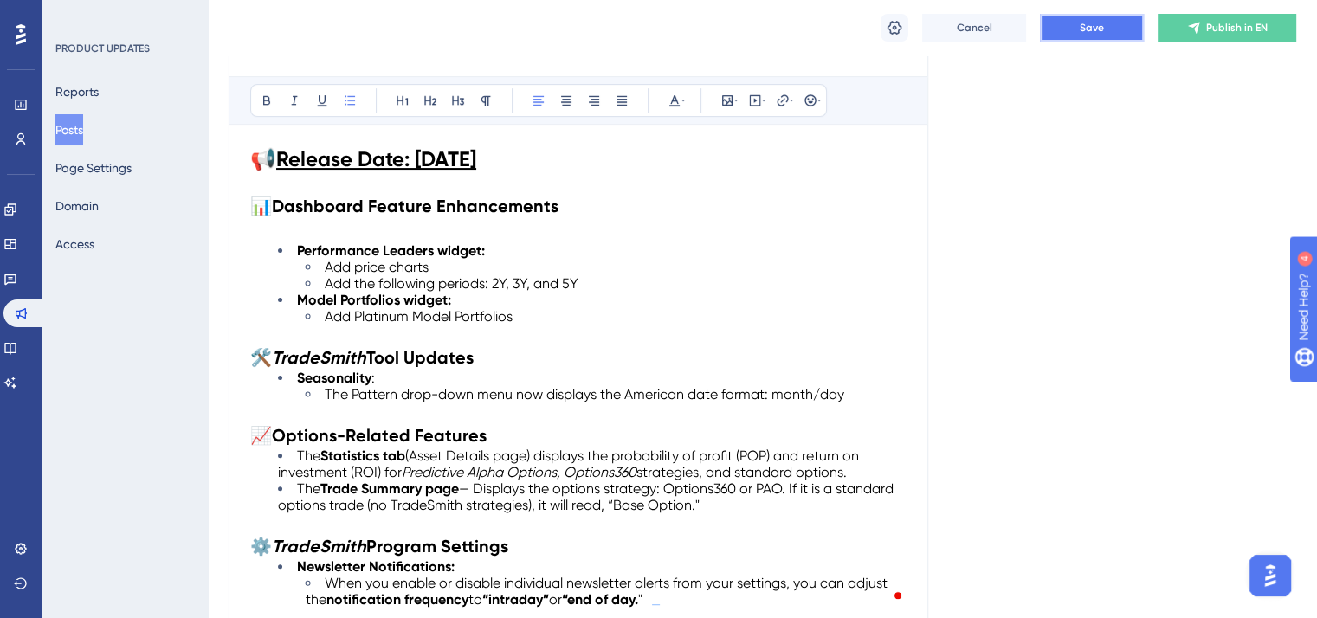
click at [1115, 36] on button "Save" at bounding box center [1092, 28] width 104 height 28
click at [428, 264] on span "Add price charts" at bounding box center [377, 267] width 104 height 16
click at [370, 372] on strong "Seasonality" at bounding box center [334, 378] width 74 height 16
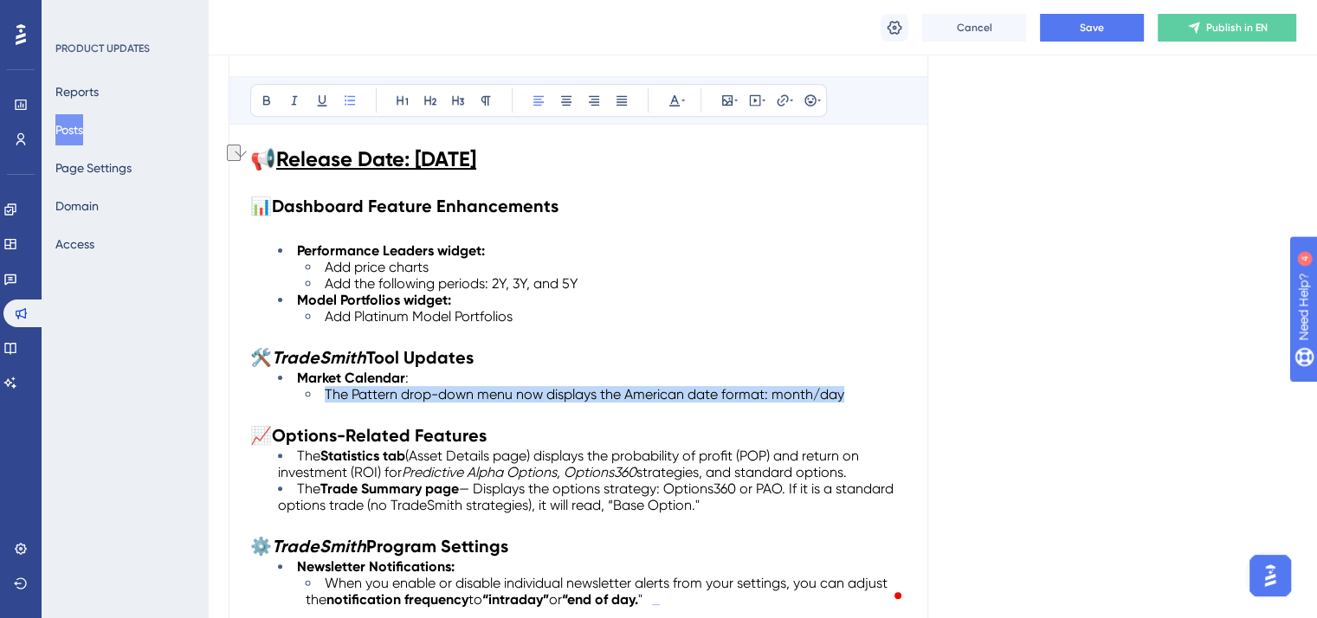
drag, startPoint x: 849, startPoint y: 392, endPoint x: 326, endPoint y: 391, distance: 523.0
click at [326, 391] on li "The Pattern drop-down menu now displays the American date format: month/day" at bounding box center [606, 394] width 601 height 16
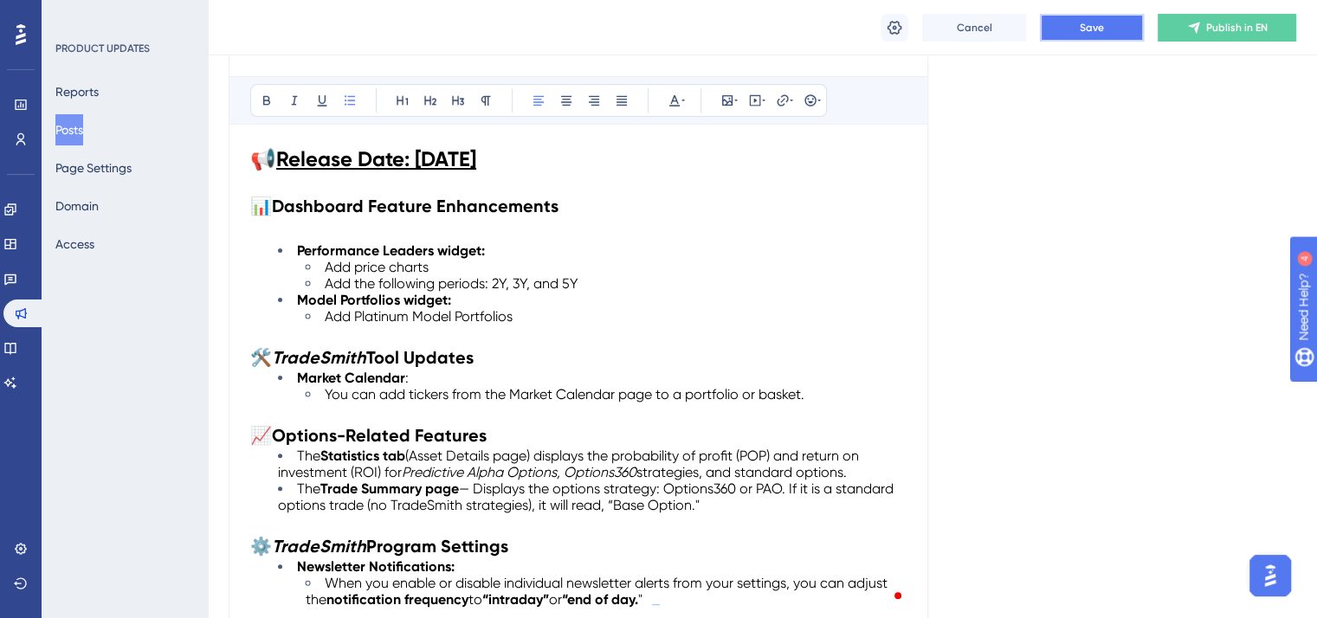
click at [1089, 28] on span "Save" at bounding box center [1092, 28] width 24 height 14
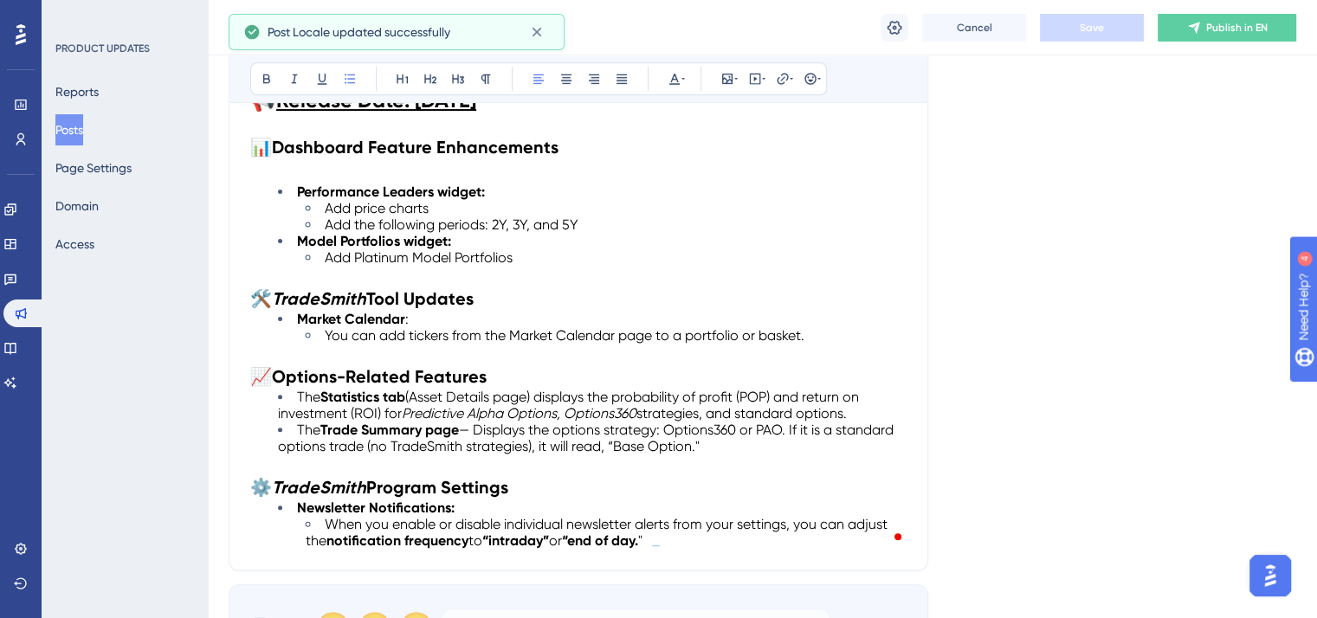
scroll to position [489, 0]
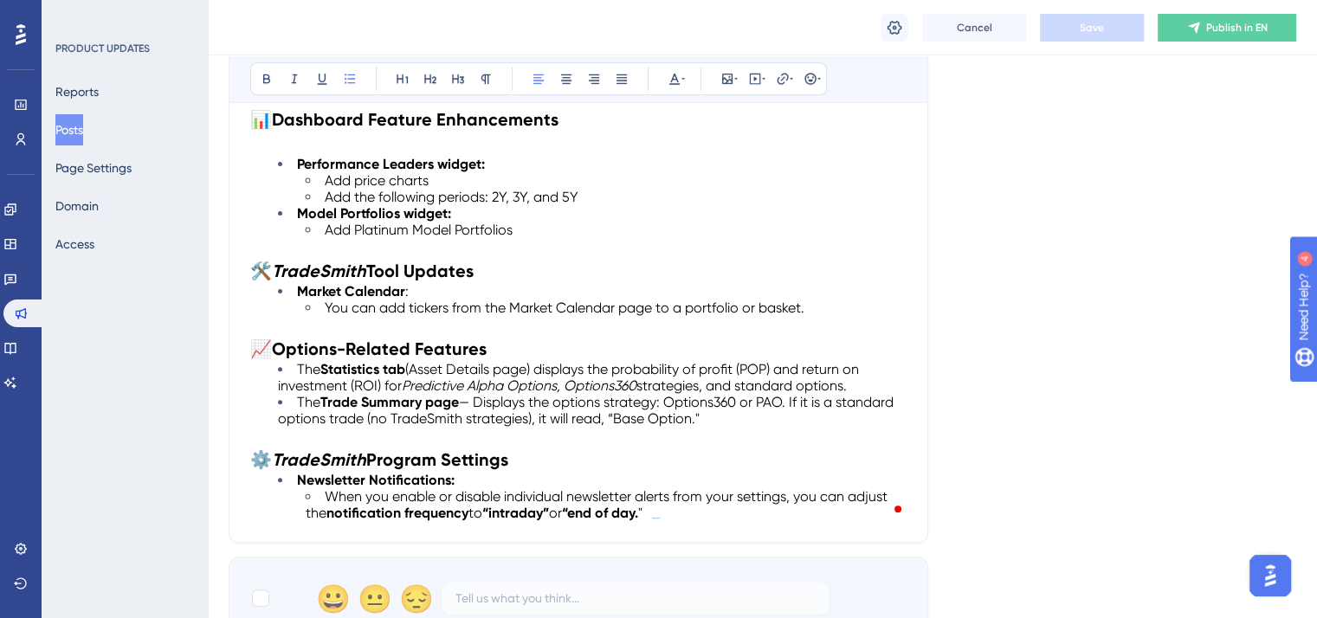
click at [816, 307] on li "You can add tickers from the Market Calendar page to a portfolio or basket." at bounding box center [606, 308] width 601 height 16
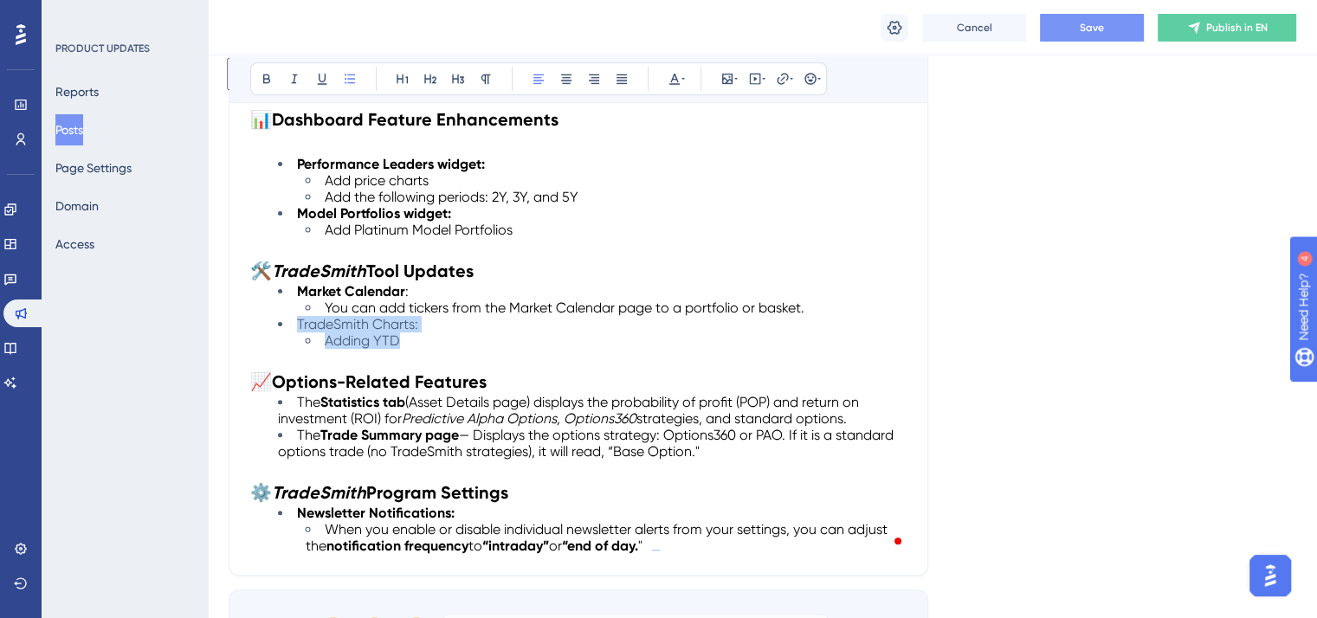
drag, startPoint x: 290, startPoint y: 335, endPoint x: 263, endPoint y: 325, distance: 28.8
click at [263, 325] on ul "Market Calendar : You can add tickers from the Market Calendar page to a portfo…" at bounding box center [578, 316] width 656 height 66
click at [270, 80] on icon at bounding box center [267, 79] width 14 height 14
click at [262, 70] on button at bounding box center [267, 79] width 24 height 24
click at [676, 78] on icon at bounding box center [674, 79] width 10 height 11
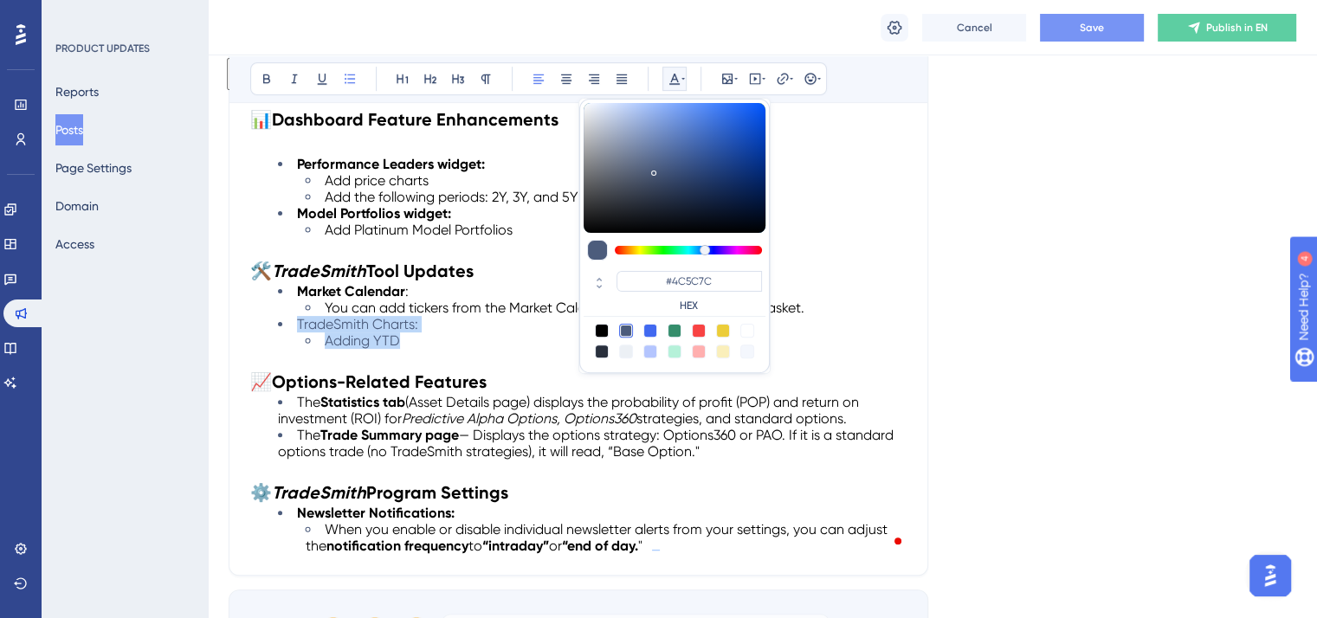
click at [597, 328] on div at bounding box center [602, 331] width 14 height 14
type input "#000000"
click at [522, 352] on p "To enrich screen reader interactions, please activate Accessibility in Grammarl…" at bounding box center [578, 359] width 656 height 21
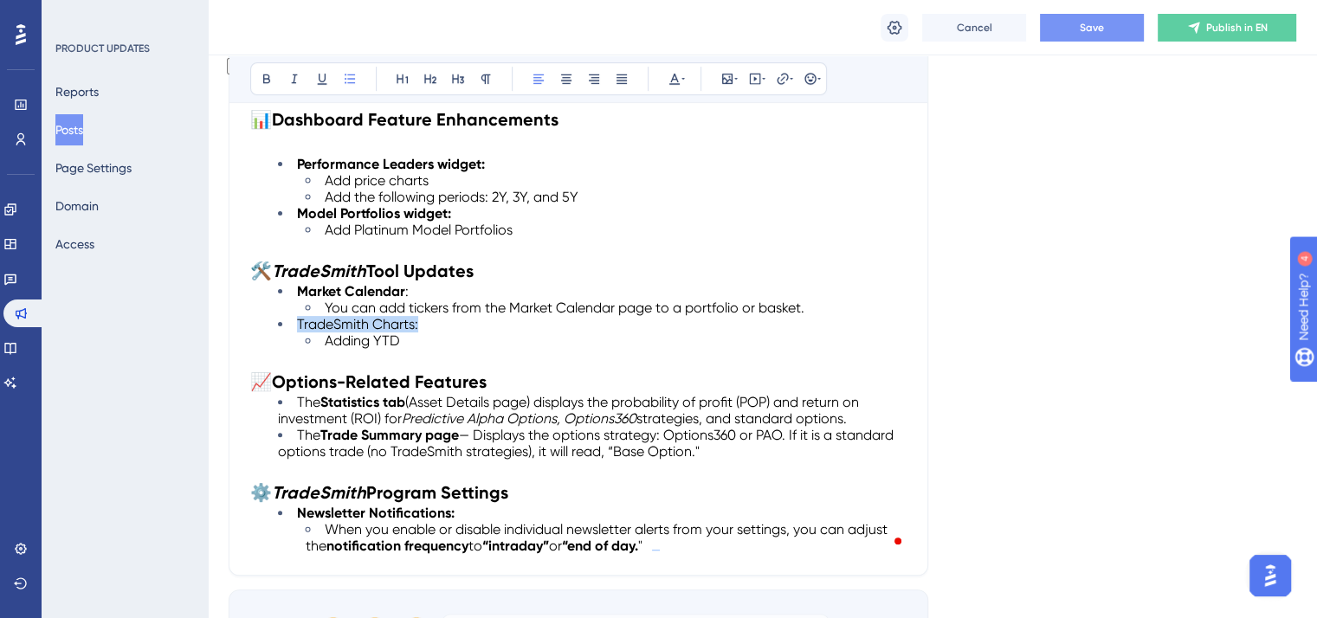
drag, startPoint x: 423, startPoint y: 318, endPoint x: 294, endPoint y: 320, distance: 128.2
click at [294, 320] on li "TradeSmith Charts:" at bounding box center [592, 324] width 629 height 16
click at [264, 76] on icon at bounding box center [267, 79] width 14 height 14
click at [448, 320] on li "TradeSmith Charts:" at bounding box center [592, 324] width 629 height 16
drag, startPoint x: 371, startPoint y: 320, endPoint x: 298, endPoint y: 325, distance: 72.9
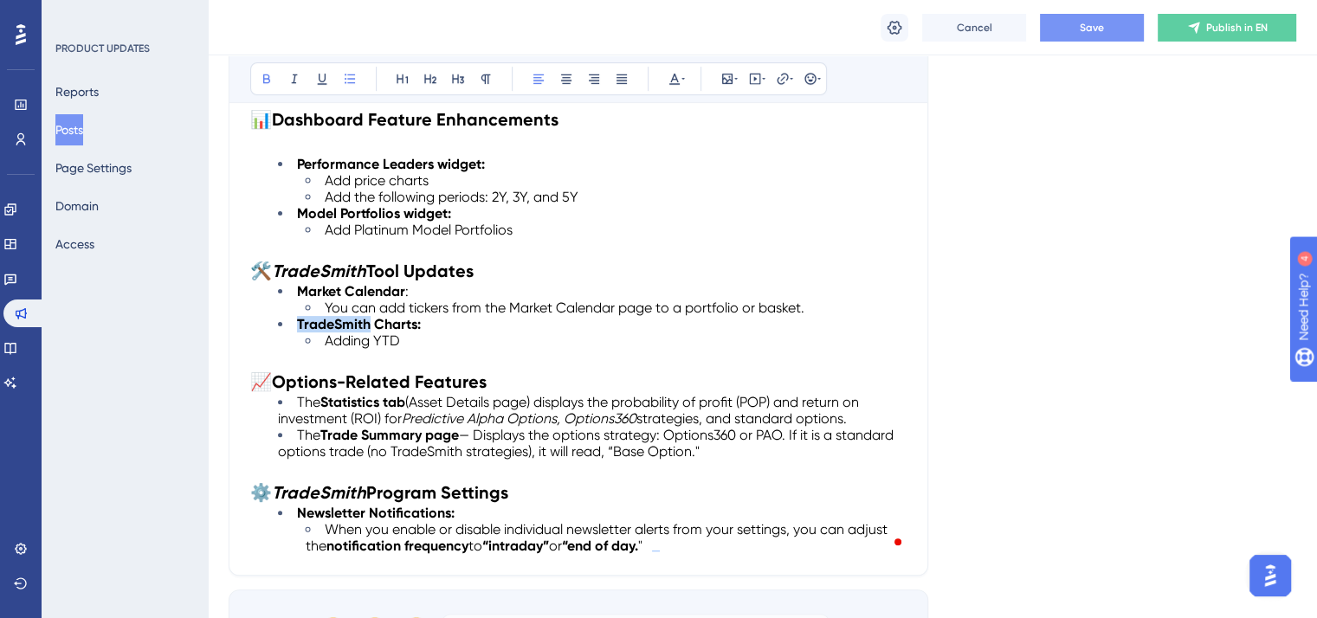
click at [298, 325] on strong "TradeSmith Charts:" at bounding box center [359, 324] width 124 height 16
click at [293, 80] on icon at bounding box center [294, 79] width 14 height 14
click at [516, 349] on p "To enrich screen reader interactions, please activate Accessibility in Grammarl…" at bounding box center [578, 359] width 656 height 21
click at [1081, 23] on span "Save" at bounding box center [1092, 28] width 24 height 14
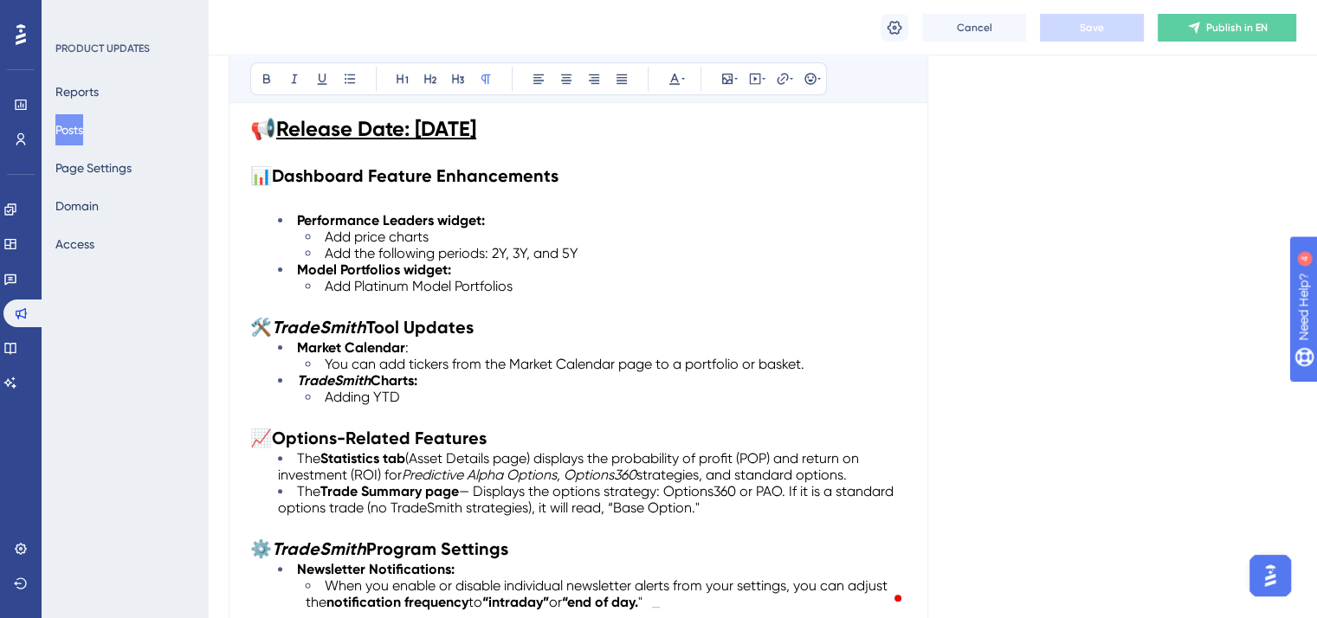
scroll to position [403, 0]
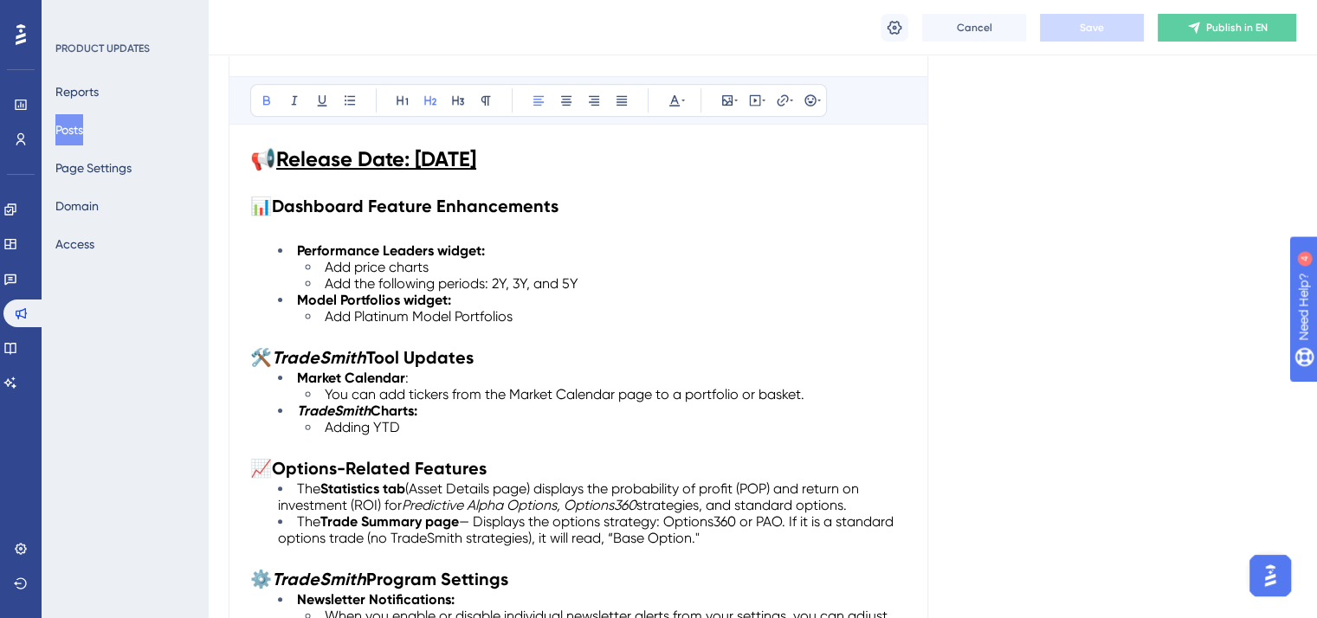
click at [502, 210] on strong "Dashboard Feature Enhancements" at bounding box center [415, 206] width 287 height 21
click at [440, 356] on strong "Tool Updates" at bounding box center [419, 357] width 107 height 21
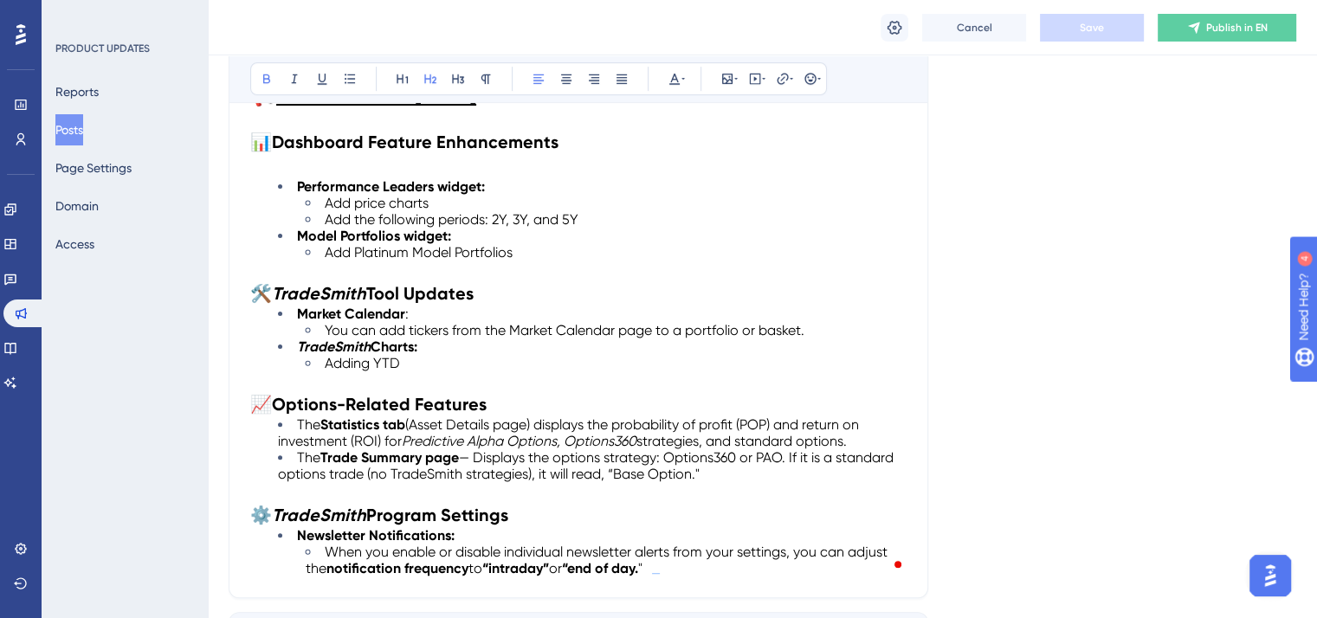
scroll to position [489, 0]
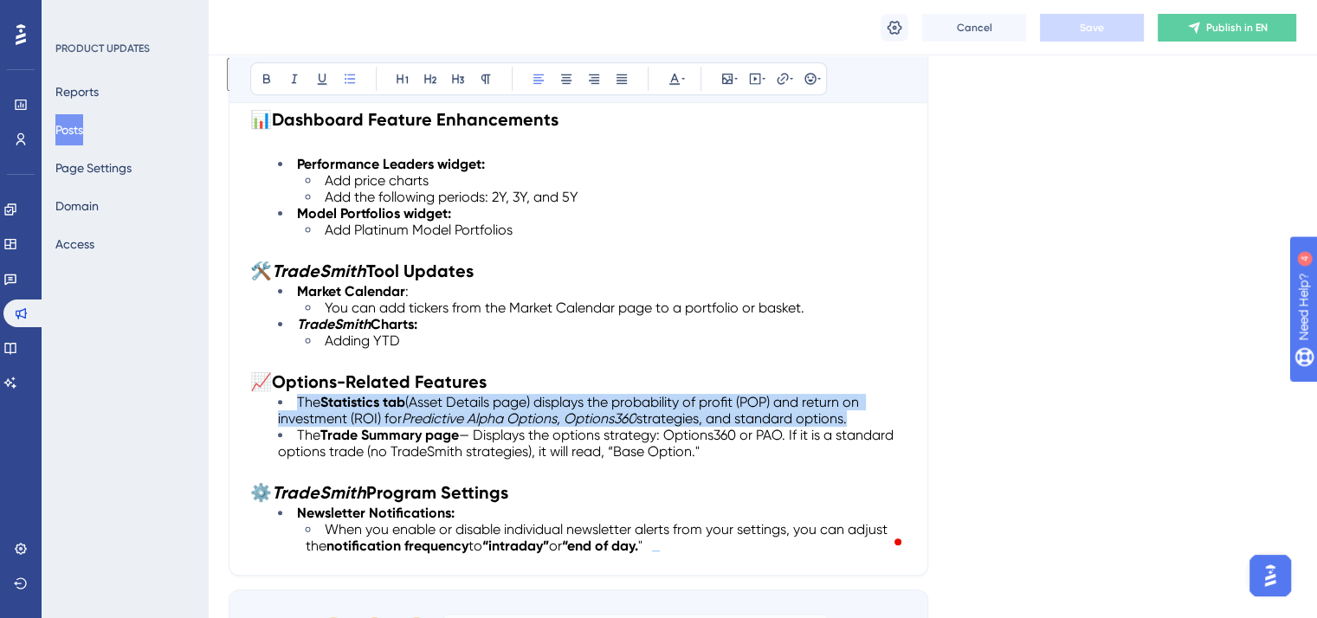
drag, startPoint x: 867, startPoint y: 413, endPoint x: 295, endPoint y: 406, distance: 571.6
click at [295, 406] on li "The Statistics tab (Asset Details page) displays the probability of profit (POP…" at bounding box center [592, 410] width 629 height 33
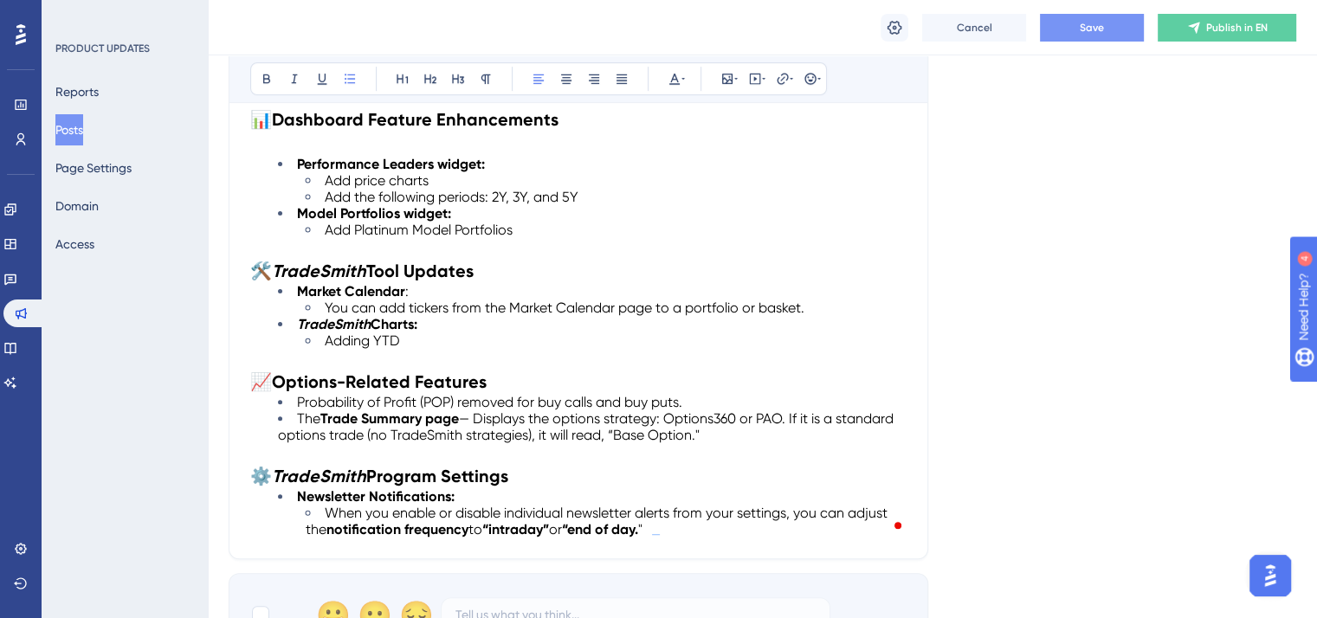
click at [457, 399] on span "Probability of Profit (POP) removed for buy calls and buy puts." at bounding box center [489, 402] width 385 height 16
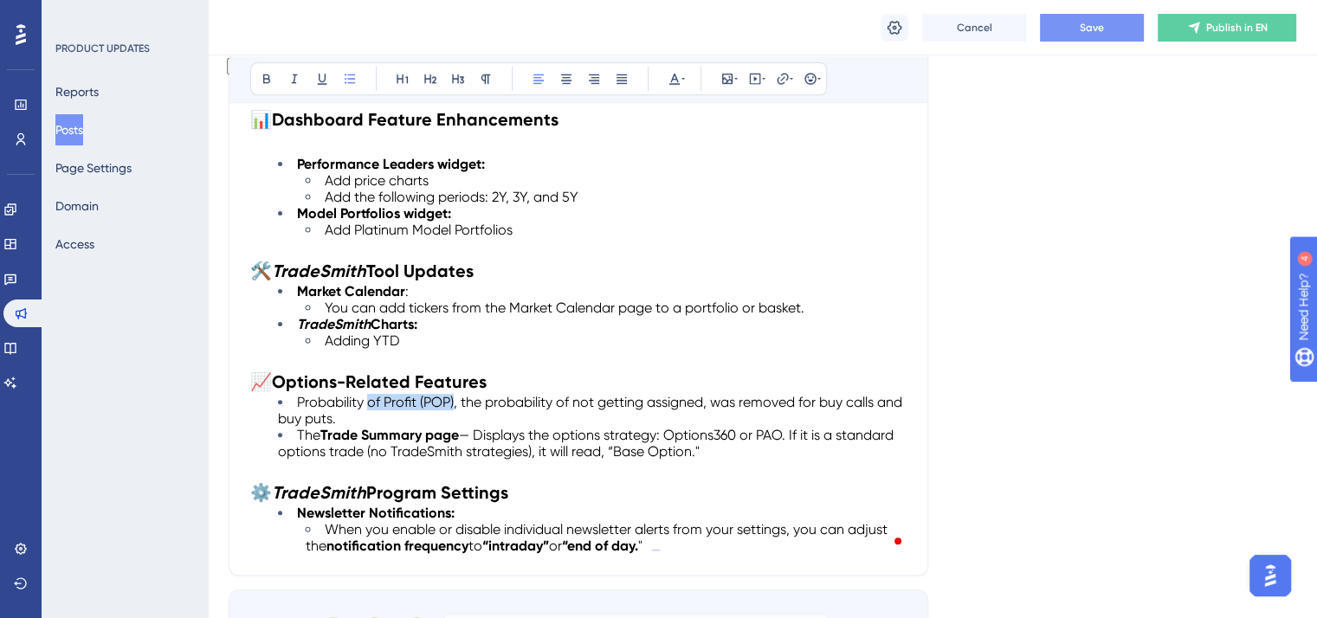
drag, startPoint x: 454, startPoint y: 395, endPoint x: 371, endPoint y: 398, distance: 83.2
click at [371, 398] on span "Probability of Profit (POP), the probability of not getting assigned, was remov…" at bounding box center [592, 410] width 628 height 33
click at [411, 395] on span "Probability of Profit (POP), the probability of not getting assigned, was remov…" at bounding box center [592, 410] width 628 height 33
drag, startPoint x: 416, startPoint y: 397, endPoint x: 287, endPoint y: 400, distance: 129.1
click at [287, 400] on li "Probability of Profit (POP), the probability of not getting assigned, was remov…" at bounding box center [592, 410] width 629 height 33
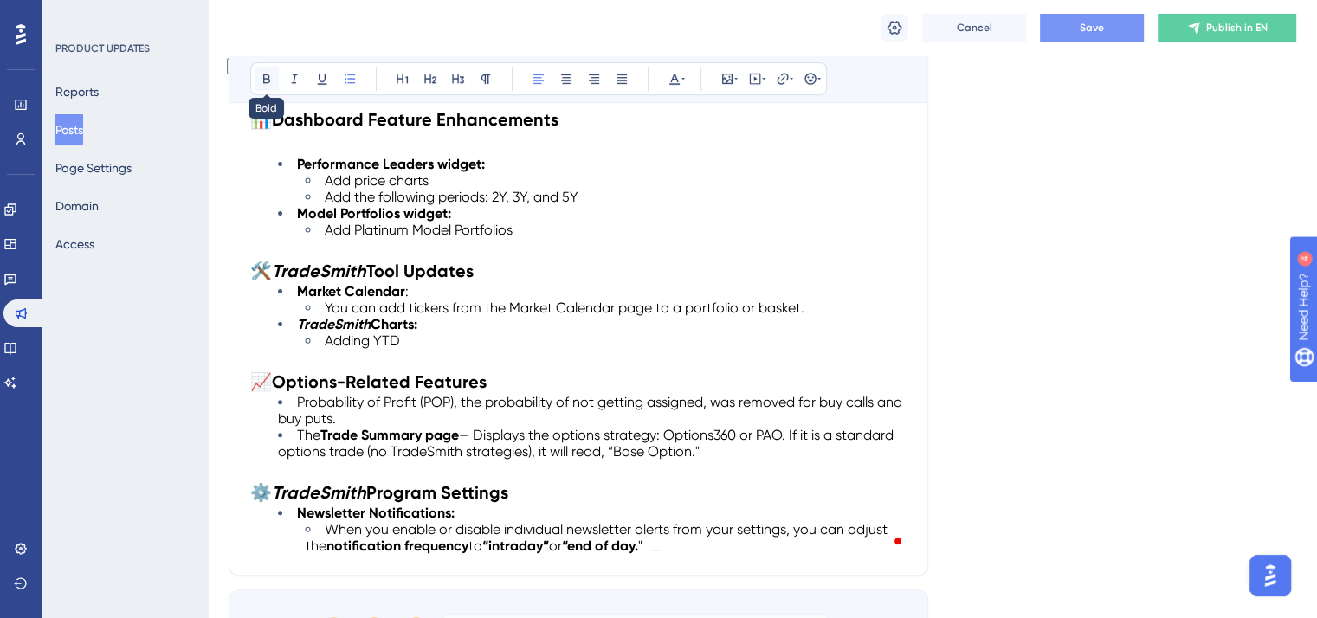
click at [260, 68] on button at bounding box center [267, 79] width 24 height 24
click at [447, 465] on p "To enrich screen reader interactions, please activate Accessibility in Grammarl…" at bounding box center [578, 470] width 656 height 21
click at [1082, 29] on span "Save" at bounding box center [1092, 28] width 24 height 14
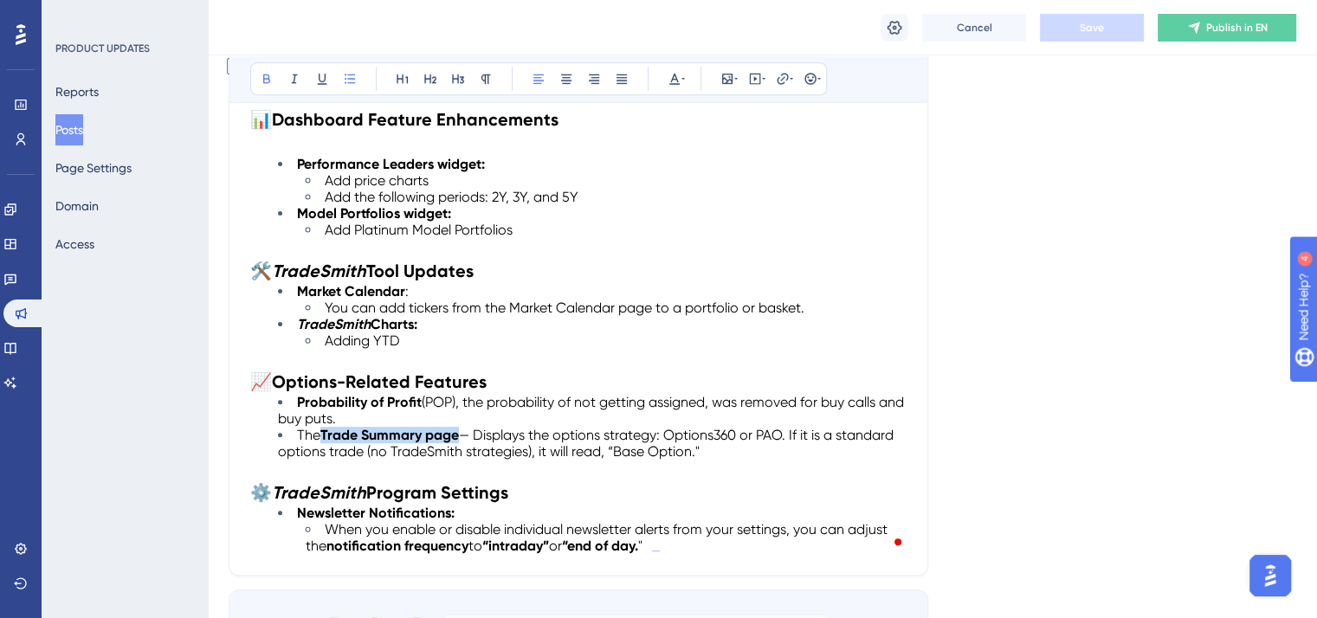
drag, startPoint x: 461, startPoint y: 430, endPoint x: 324, endPoint y: 430, distance: 136.8
click at [324, 430] on li "The Trade Summary page — Displays the options strategy: Options360 or PAO. If i…" at bounding box center [592, 443] width 629 height 33
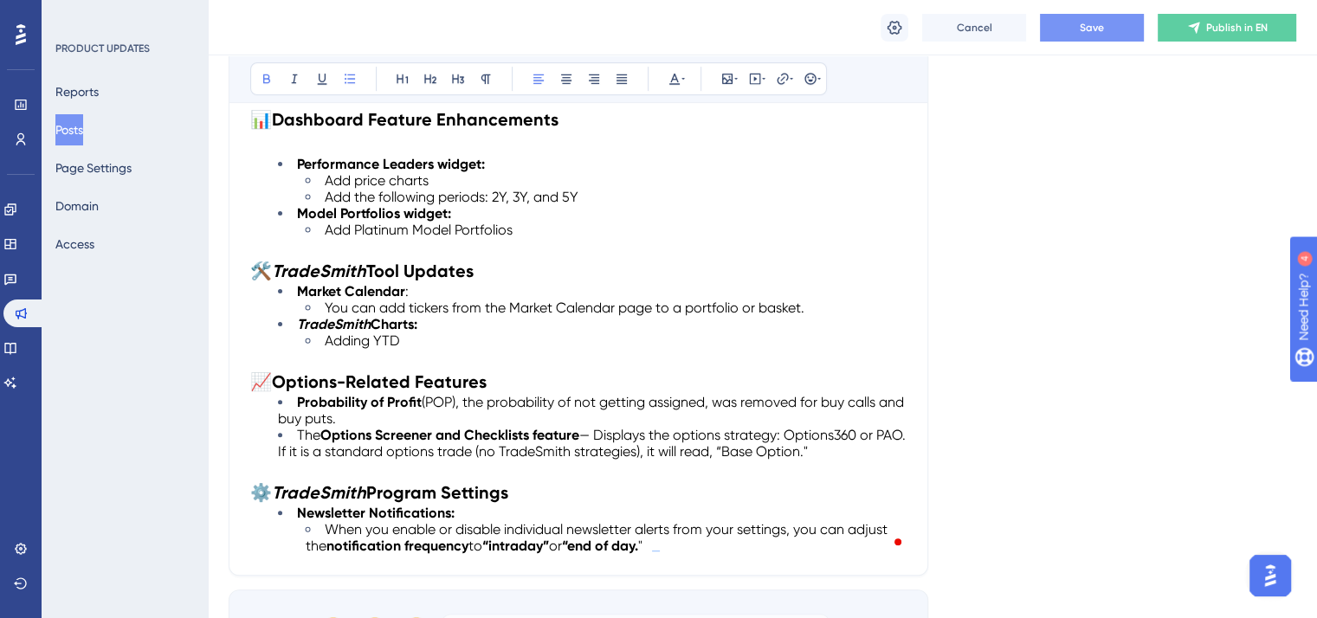
click at [436, 430] on strong "Options Screener and Checklists feature" at bounding box center [449, 435] width 259 height 16
click at [1066, 36] on button "Save" at bounding box center [1092, 28] width 104 height 28
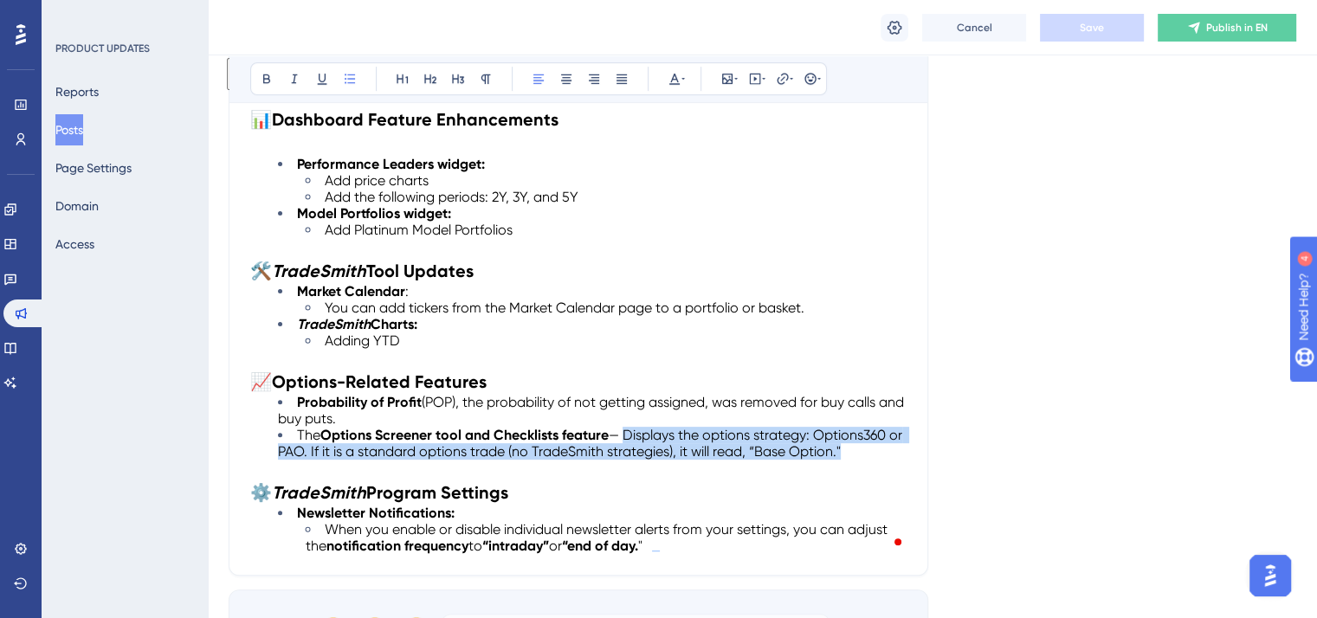
drag, startPoint x: 849, startPoint y: 444, endPoint x: 627, endPoint y: 436, distance: 221.8
click at [627, 436] on li "The Options Screener tool and Checklists feature — Displays the options strateg…" at bounding box center [592, 443] width 629 height 33
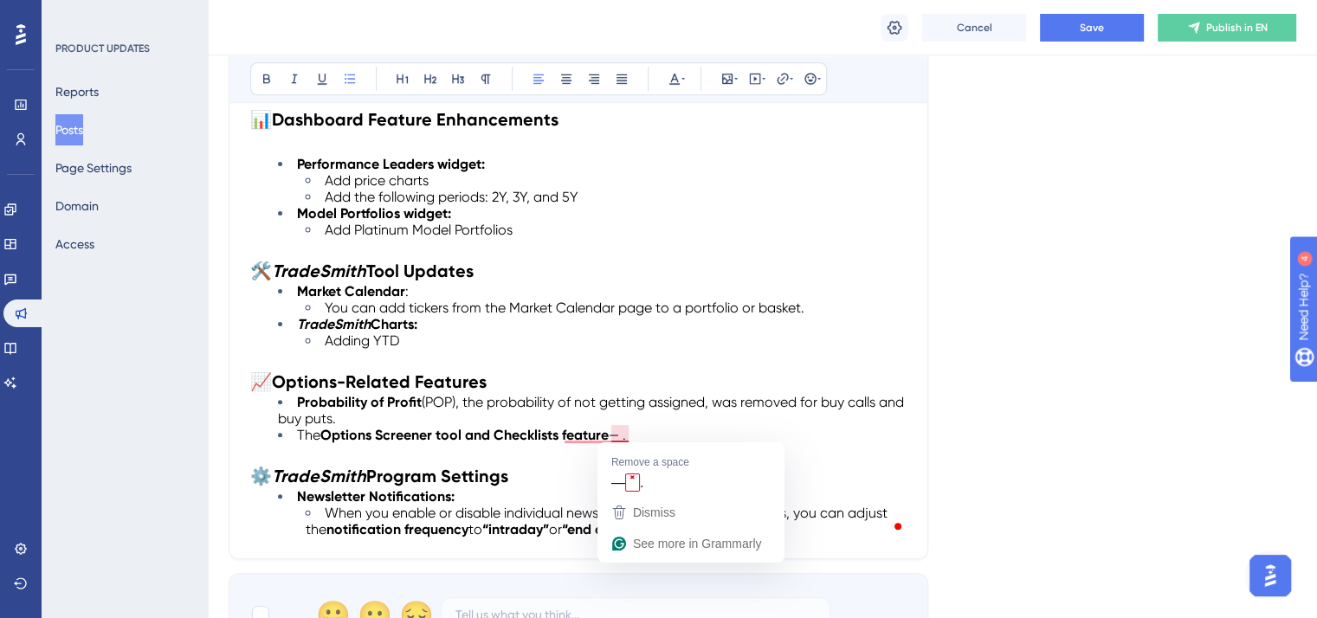
click at [632, 430] on li "The Options Screener tool and Checklists feature — ." at bounding box center [592, 435] width 629 height 16
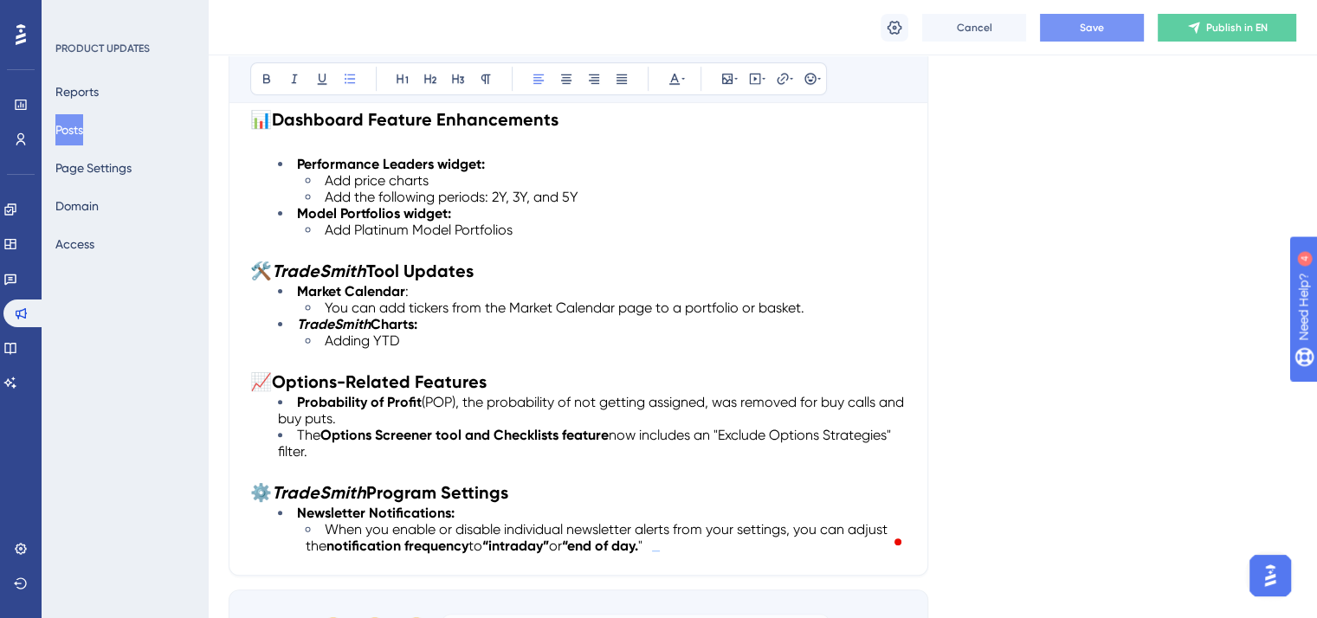
click at [1098, 24] on span "Save" at bounding box center [1092, 28] width 24 height 14
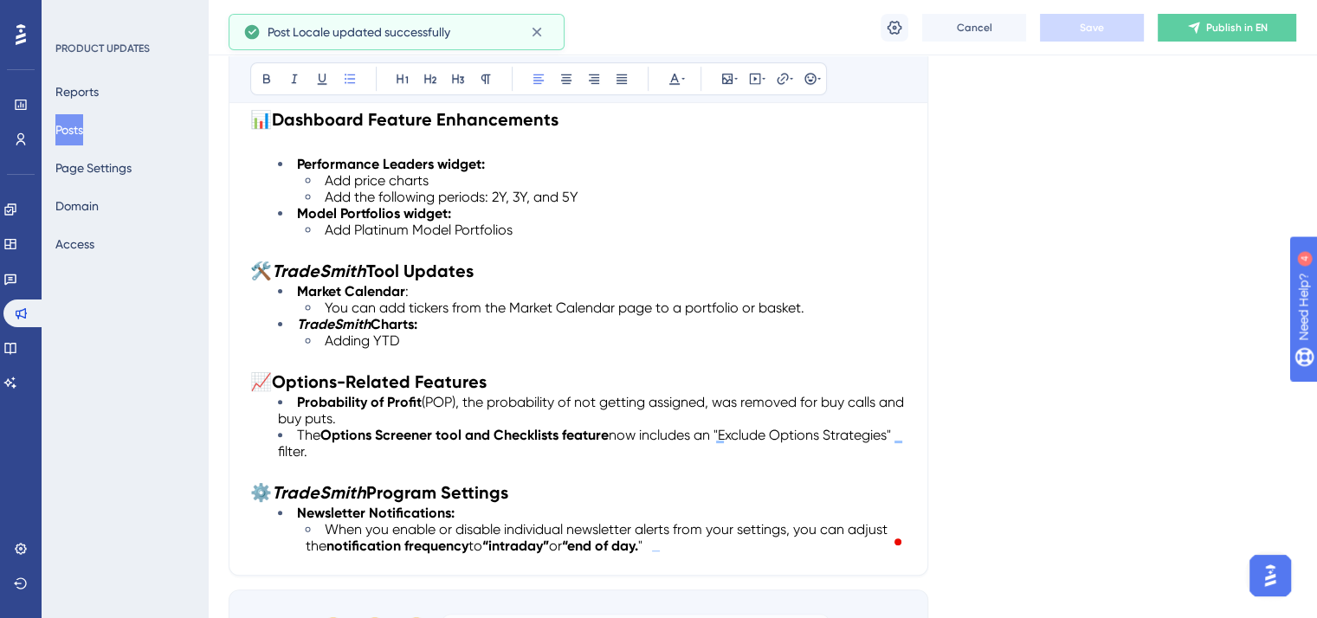
scroll to position [576, 0]
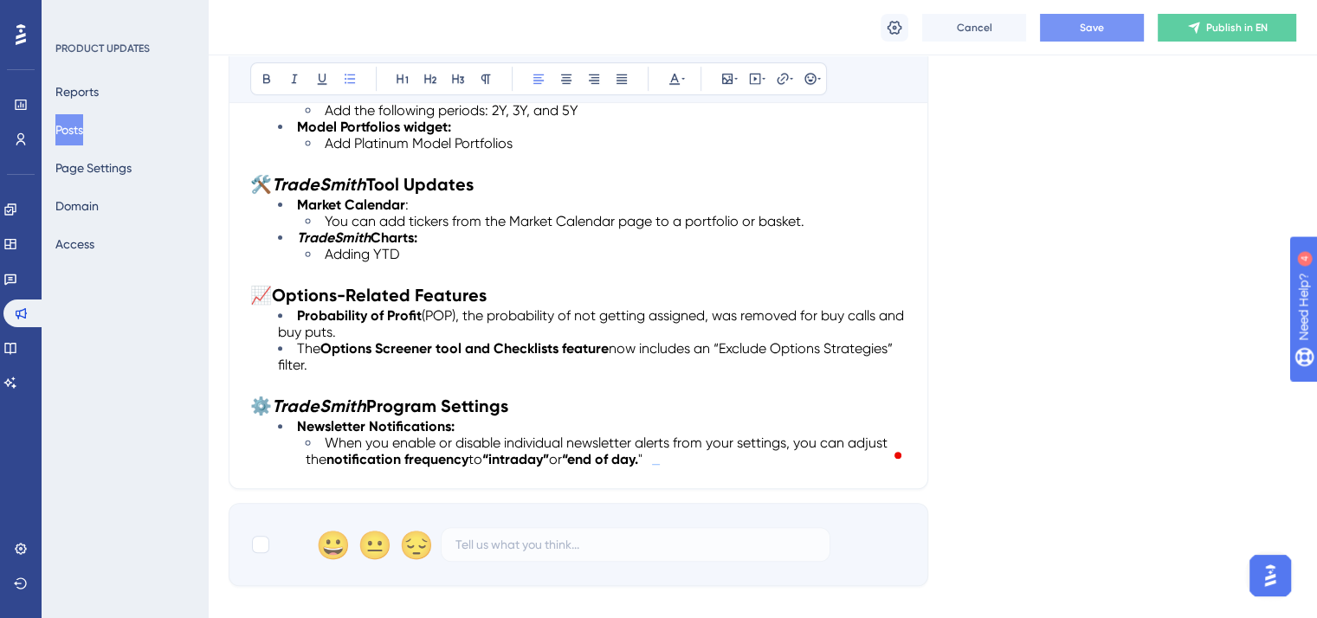
click at [1103, 16] on button "Save" at bounding box center [1092, 28] width 104 height 28
drag, startPoint x: 313, startPoint y: 364, endPoint x: 338, endPoint y: 360, distance: 25.3
click at [313, 364] on li "The Options Screener tool and Checklists feature now includes an “Exclude Optio…" at bounding box center [592, 356] width 629 height 33
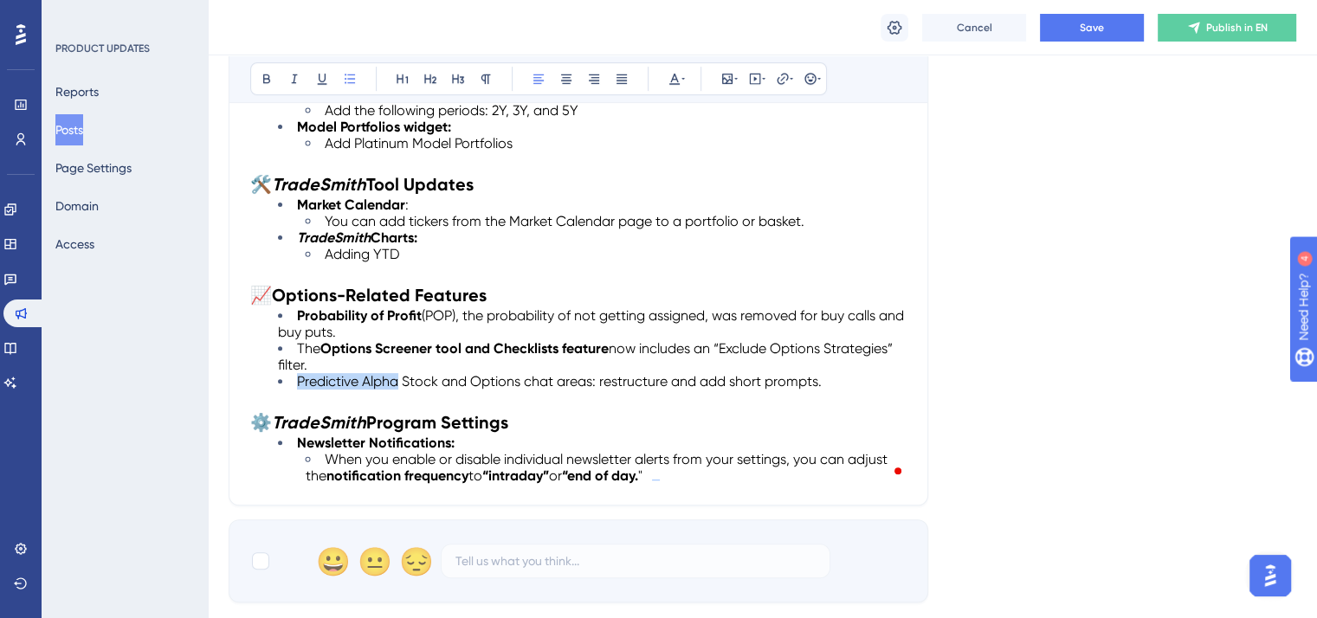
drag, startPoint x: 299, startPoint y: 376, endPoint x: 400, endPoint y: 371, distance: 101.4
click at [400, 373] on span "Predictive Alpha Stock and Options chat areas: restructure and add short prompt…" at bounding box center [559, 381] width 525 height 16
click at [294, 73] on icon at bounding box center [294, 79] width 14 height 14
click at [436, 377] on span "Stock and Options chat areas: restructure and add short prompts." at bounding box center [608, 381] width 420 height 16
drag, startPoint x: 436, startPoint y: 377, endPoint x: 298, endPoint y: 378, distance: 138.6
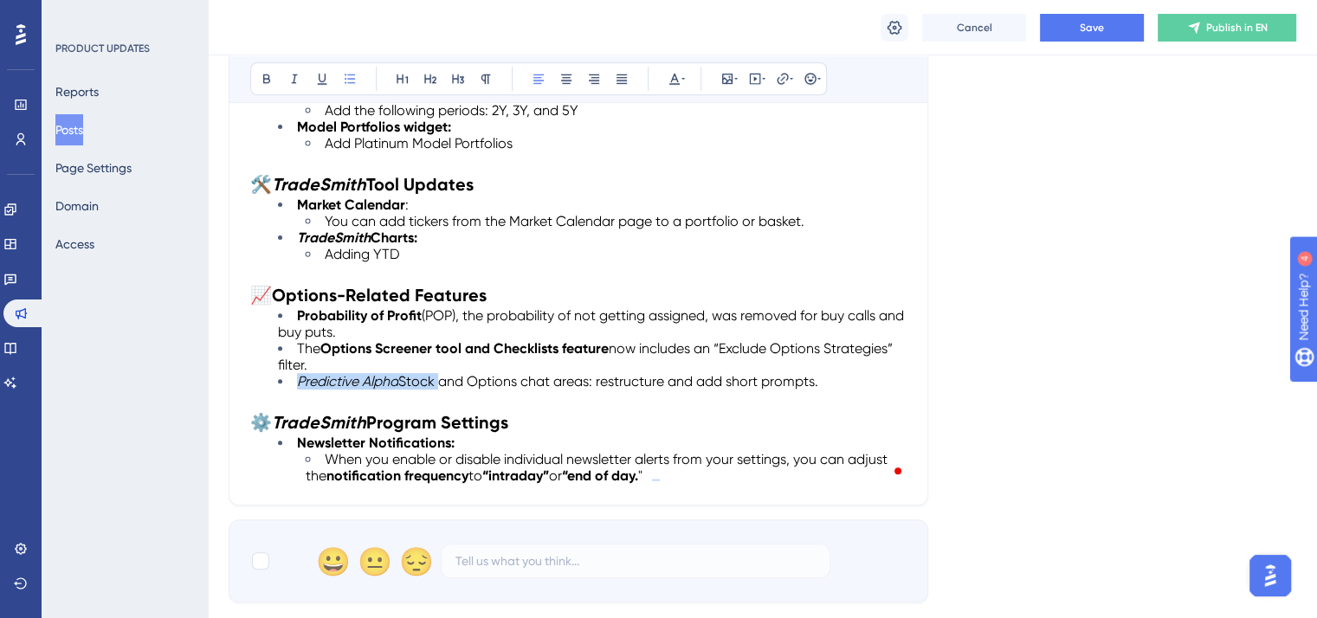
click at [298, 378] on li "Predictive Alpha Stock and Options chat areas: restructure and add short prompt…" at bounding box center [592, 381] width 629 height 16
click at [267, 82] on icon at bounding box center [266, 79] width 7 height 10
drag, startPoint x: 524, startPoint y: 378, endPoint x: 475, endPoint y: 380, distance: 49.4
click at [475, 380] on span "and Options chat areas: restructure and add short prompts." at bounding box center [630, 381] width 380 height 16
click at [268, 78] on icon at bounding box center [266, 79] width 7 height 10
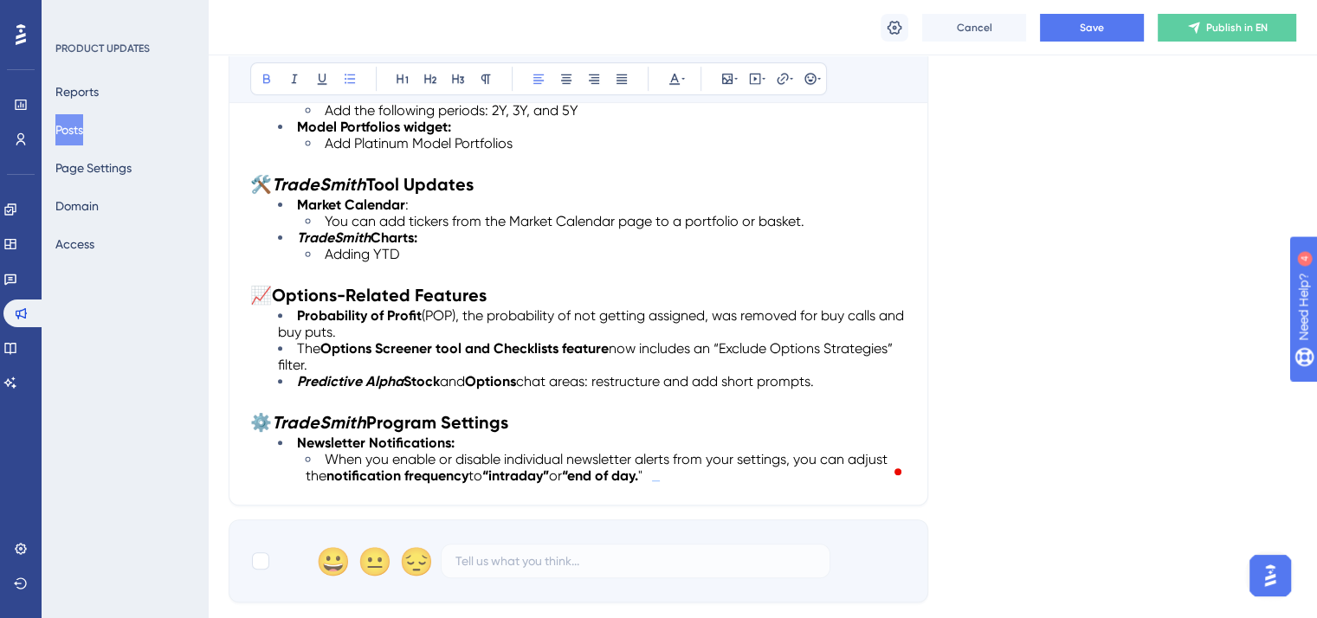
click at [617, 410] on h2 "⚙️ TradeSmith Program Settings" at bounding box center [578, 422] width 656 height 24
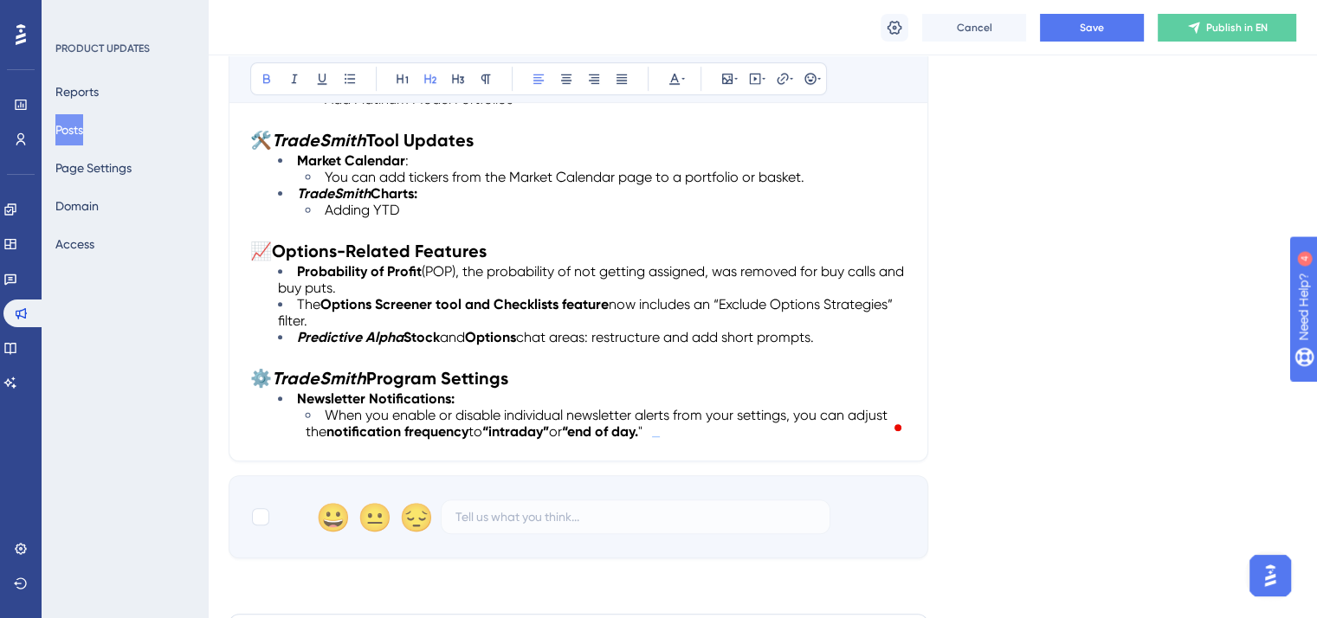
scroll to position [662, 0]
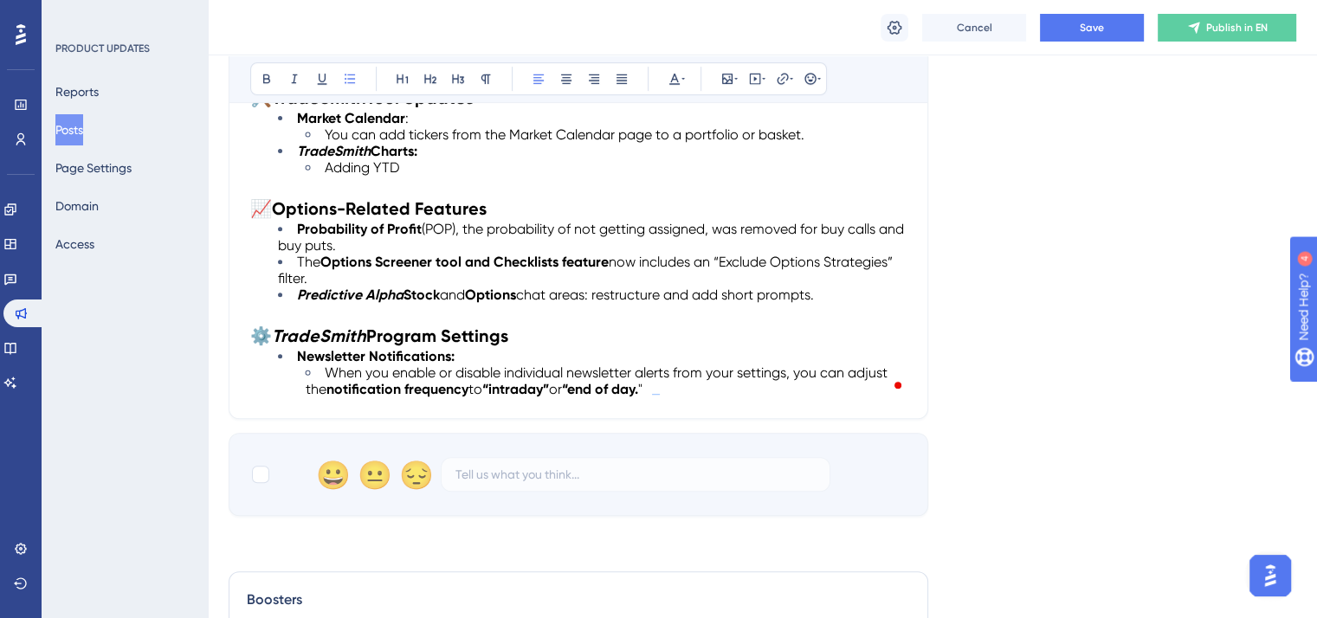
click at [830, 293] on li "Predictive Alpha Stock and Options chat areas: restructure and add short prompt…" at bounding box center [592, 295] width 629 height 16
click at [529, 288] on span "chat areas: restructure and add short prompts." at bounding box center [665, 295] width 298 height 16
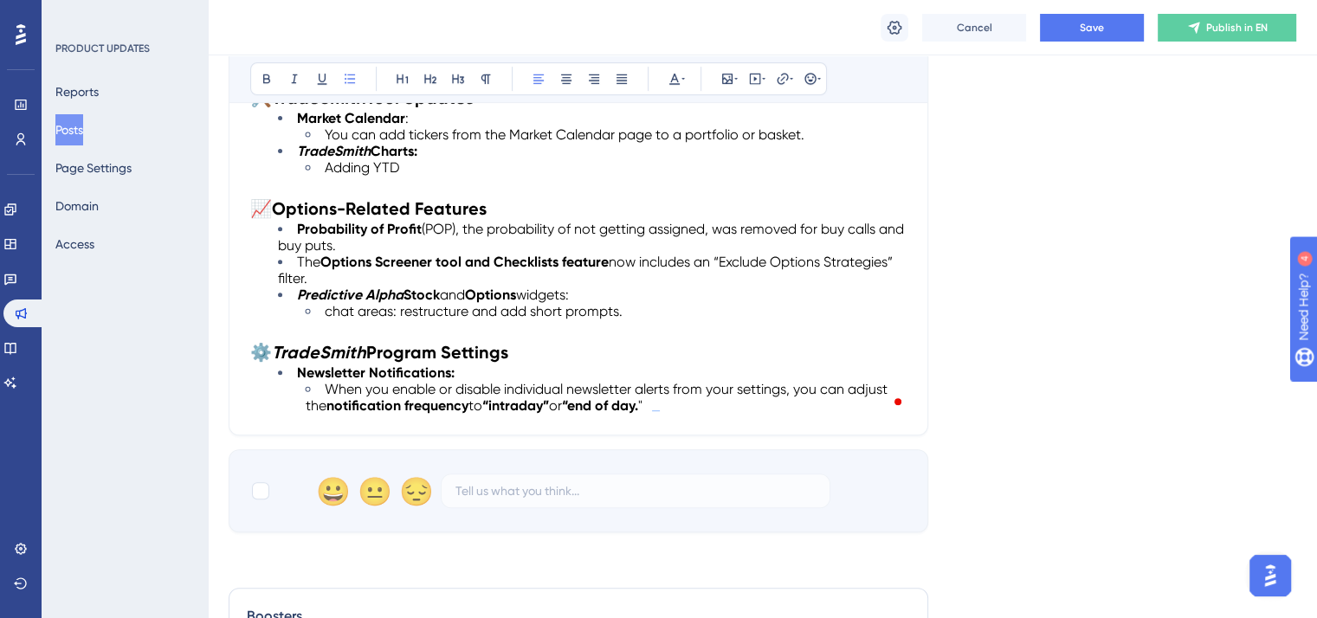
click at [332, 303] on span "chat areas: restructure and add short prompts." at bounding box center [474, 311] width 298 height 16
click at [585, 288] on li "Predictive Alpha Stock and Options widgets:" at bounding box center [592, 295] width 629 height 16
drag, startPoint x: 585, startPoint y: 291, endPoint x: 443, endPoint y: 292, distance: 142.0
click at [443, 292] on li "Predictive Alpha Stock and Options widgets:" at bounding box center [592, 295] width 629 height 16
click at [268, 79] on icon at bounding box center [266, 79] width 7 height 10
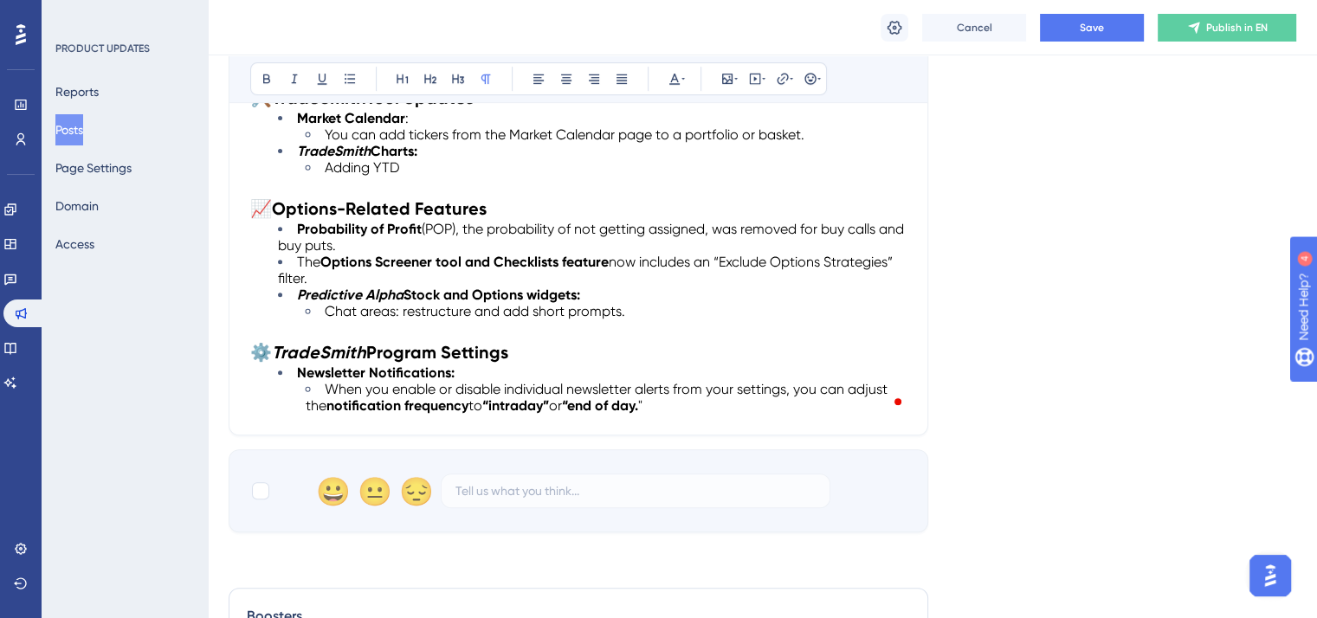
drag, startPoint x: 803, startPoint y: 320, endPoint x: 668, endPoint y: 313, distance: 135.3
click at [800, 320] on p "To enrich screen reader interactions, please activate Accessibility in Grammarl…" at bounding box center [578, 330] width 656 height 21
click at [650, 307] on li "Chat areas: restructure and add short prompts." at bounding box center [606, 311] width 601 height 16
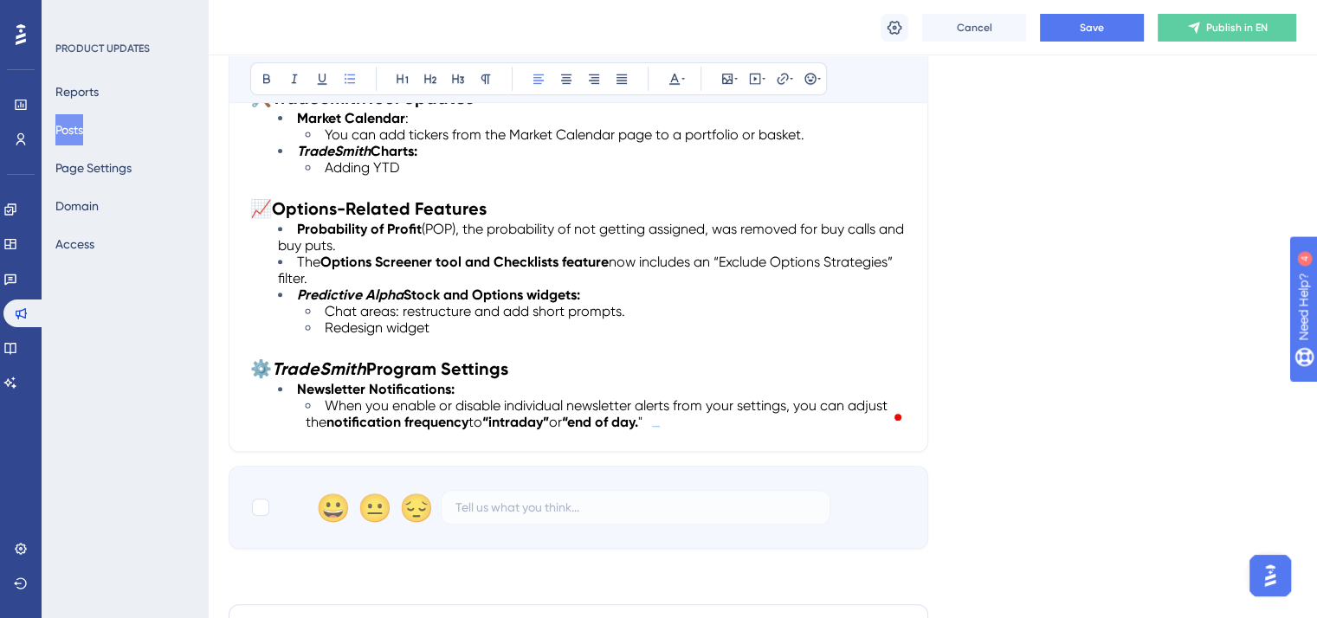
click at [440, 321] on li "Redesign widget" at bounding box center [606, 328] width 601 height 16
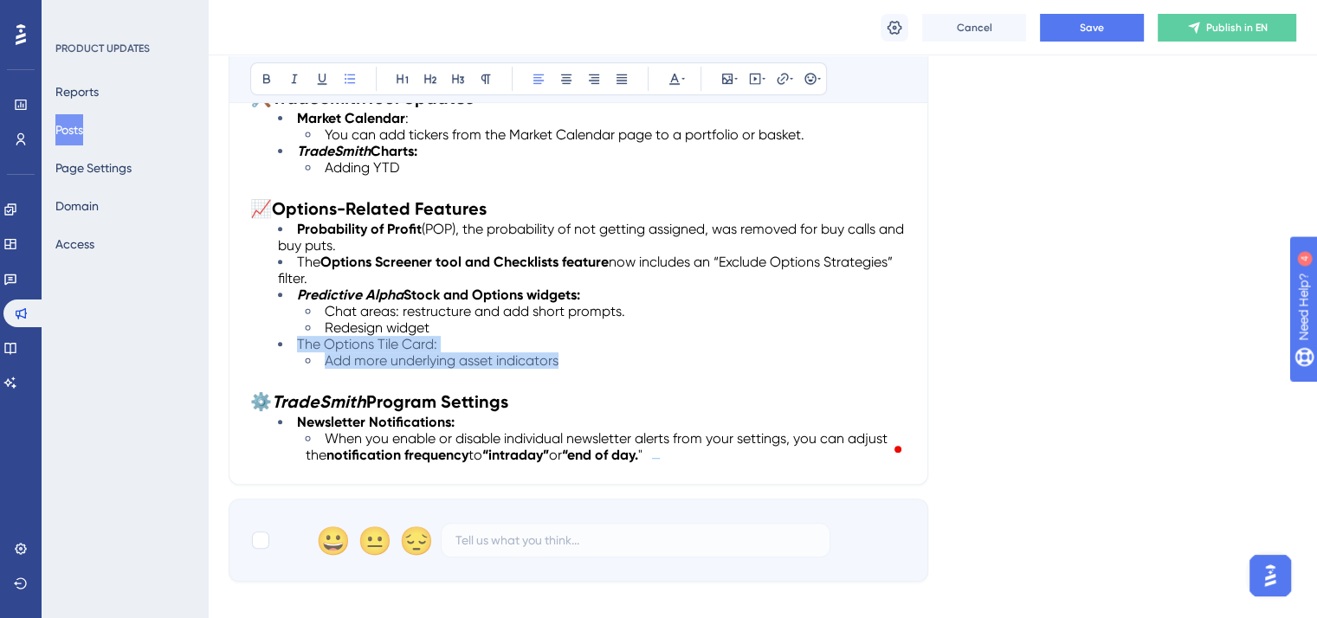
drag, startPoint x: 573, startPoint y: 357, endPoint x: 250, endPoint y: 340, distance: 323.4
click at [250, 340] on ul "Probability of Profit (POP), the probability of not getting assigned, was remov…" at bounding box center [578, 295] width 656 height 148
click at [675, 80] on icon at bounding box center [675, 79] width 14 height 14
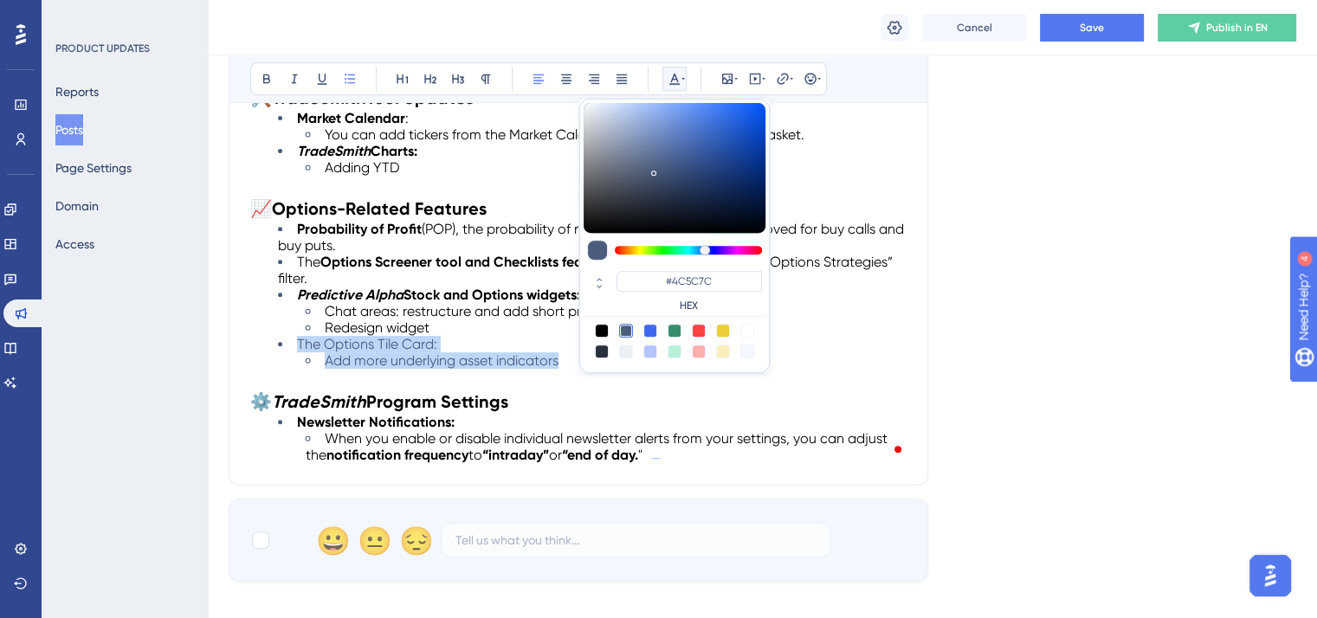
click at [600, 330] on div at bounding box center [602, 331] width 14 height 14
type input "#000000"
click at [558, 397] on h2 "⚙️ TradeSmith Program Settings" at bounding box center [578, 402] width 656 height 24
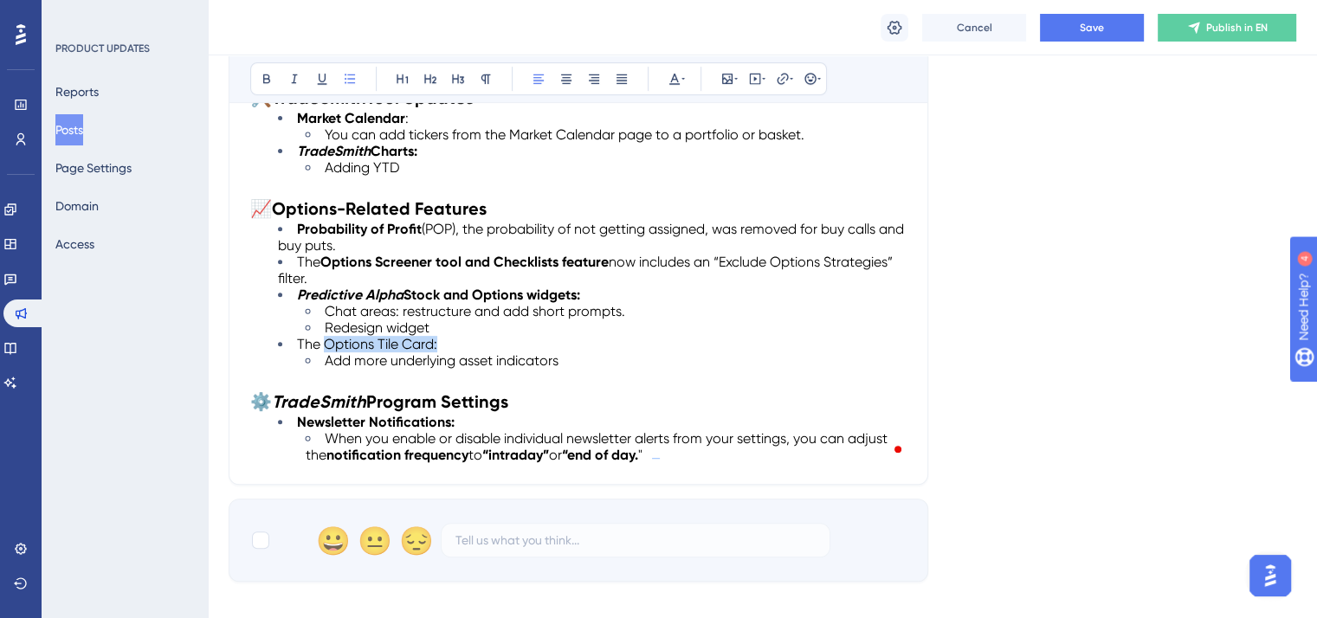
drag, startPoint x: 447, startPoint y: 340, endPoint x: 323, endPoint y: 339, distance: 123.8
click at [323, 339] on li "The Options Tile Card:" at bounding box center [592, 344] width 629 height 16
click at [267, 74] on icon at bounding box center [267, 79] width 14 height 14
click at [551, 338] on li "The Options Tile Card:" at bounding box center [592, 344] width 629 height 16
click at [289, 342] on li "The Options Tile Card:" at bounding box center [592, 344] width 629 height 16
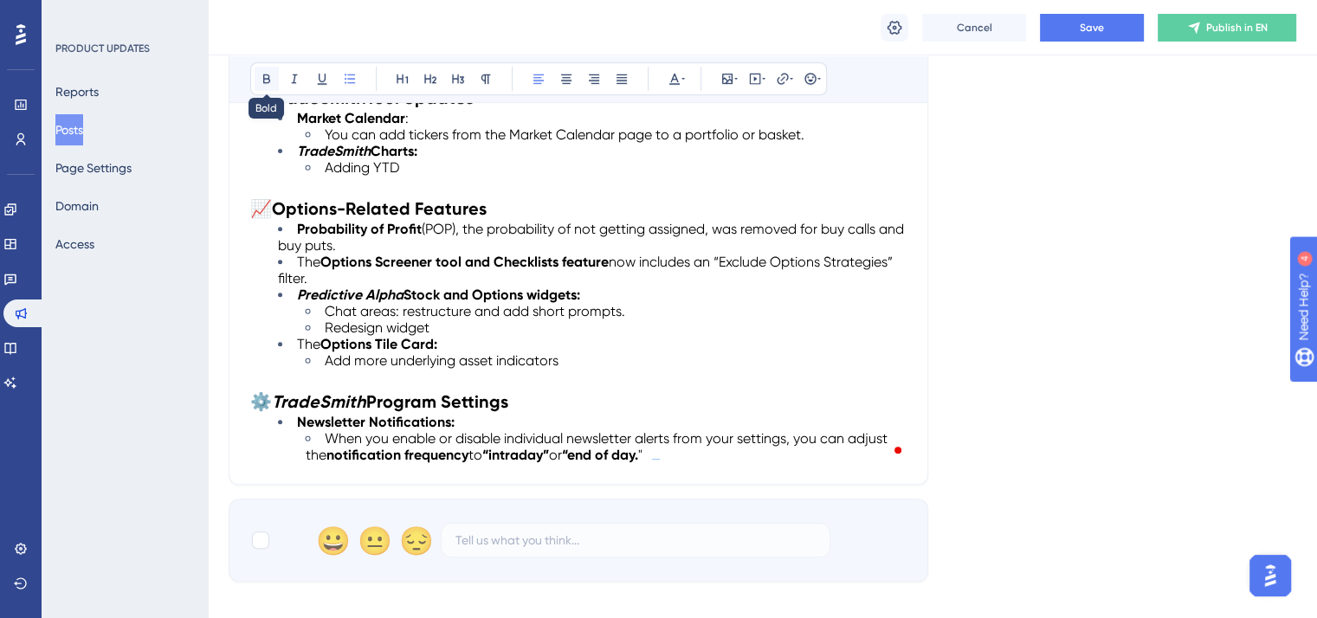
click at [263, 75] on icon at bounding box center [266, 79] width 7 height 10
click at [658, 374] on p "To enrich screen reader interactions, please activate Accessibility in Grammarl…" at bounding box center [578, 379] width 656 height 21
click at [1099, 28] on span "Save" at bounding box center [1092, 28] width 24 height 14
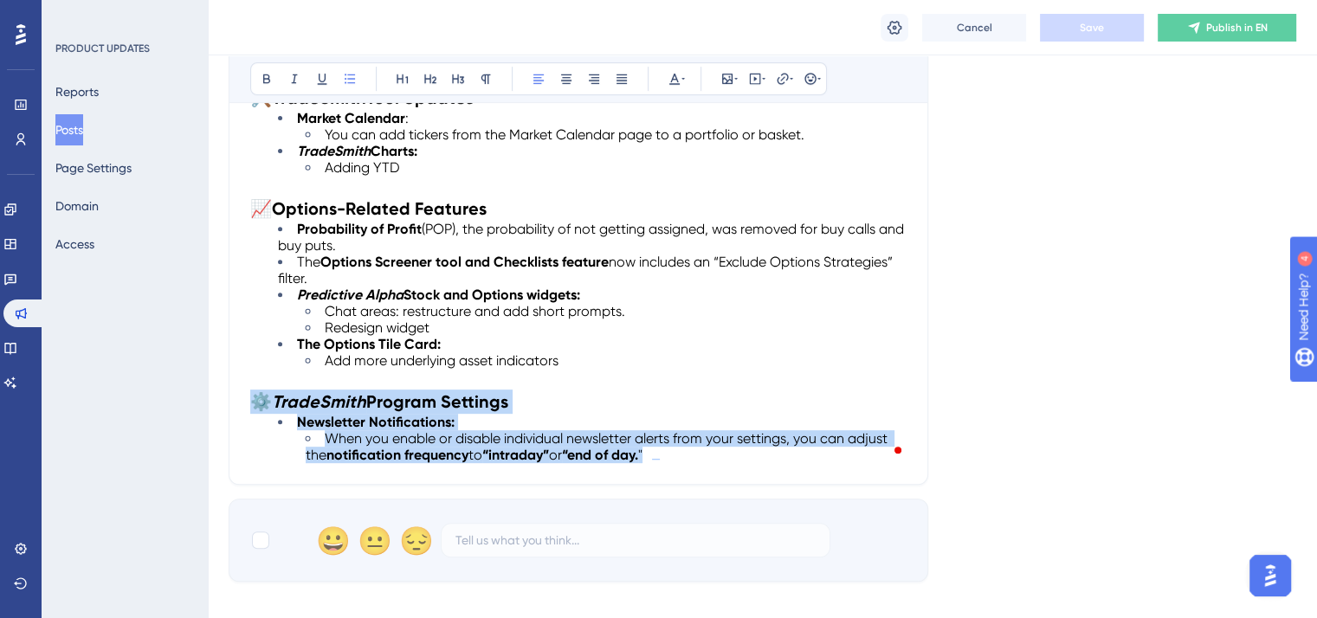
drag, startPoint x: 682, startPoint y: 452, endPoint x: 253, endPoint y: 389, distance: 434.1
click at [253, 389] on div "📢 Release Date: Aug. 21, 2025 📊 Dashboard Feature Enhancements Performance Lead…" at bounding box center [578, 175] width 656 height 578
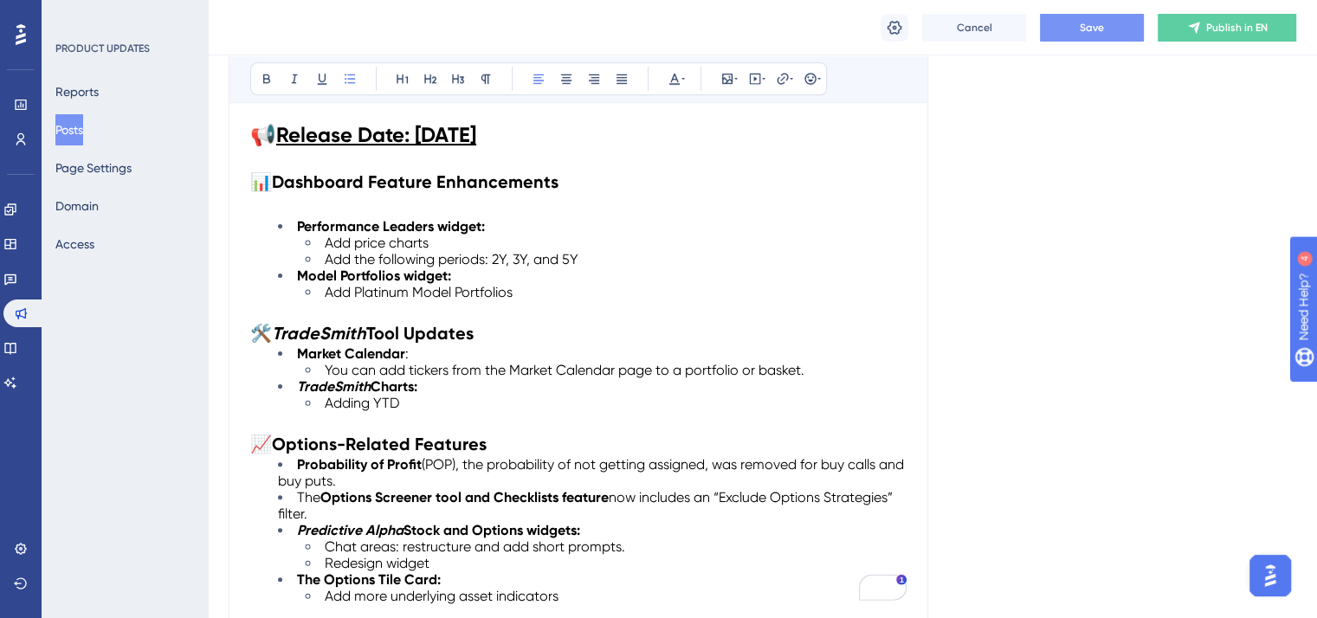
scroll to position [403, 0]
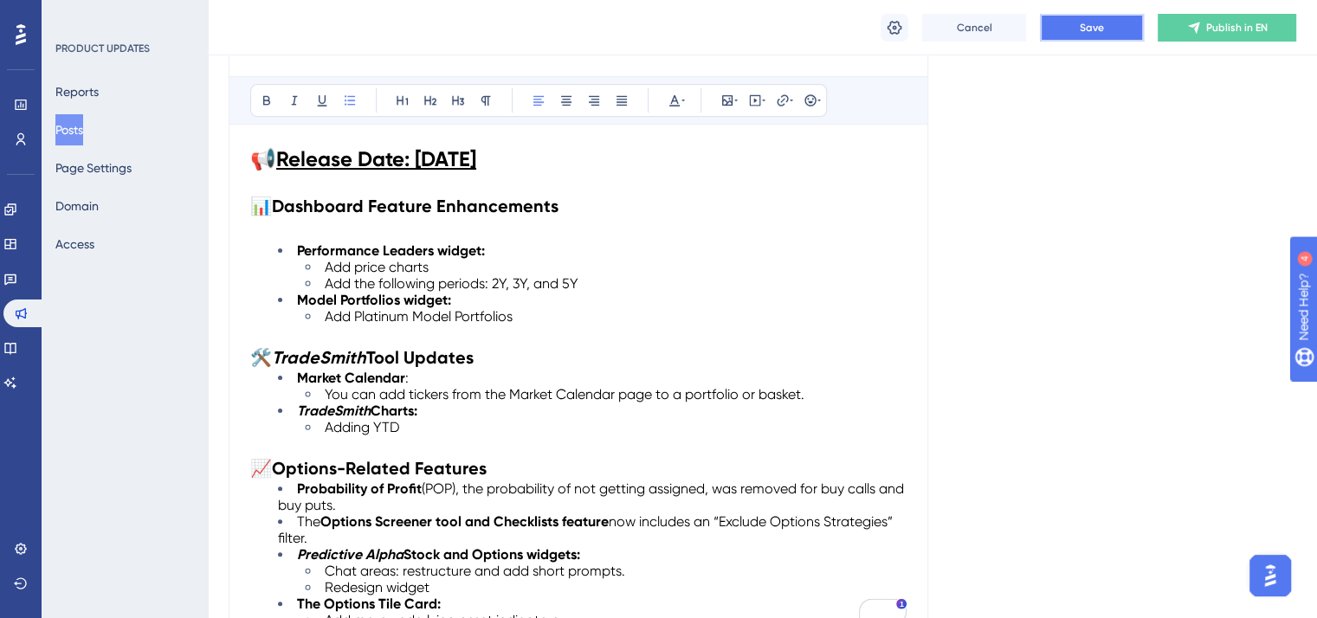
click at [1111, 30] on button "Save" at bounding box center [1092, 28] width 104 height 28
